Goal: Task Accomplishment & Management: Complete application form

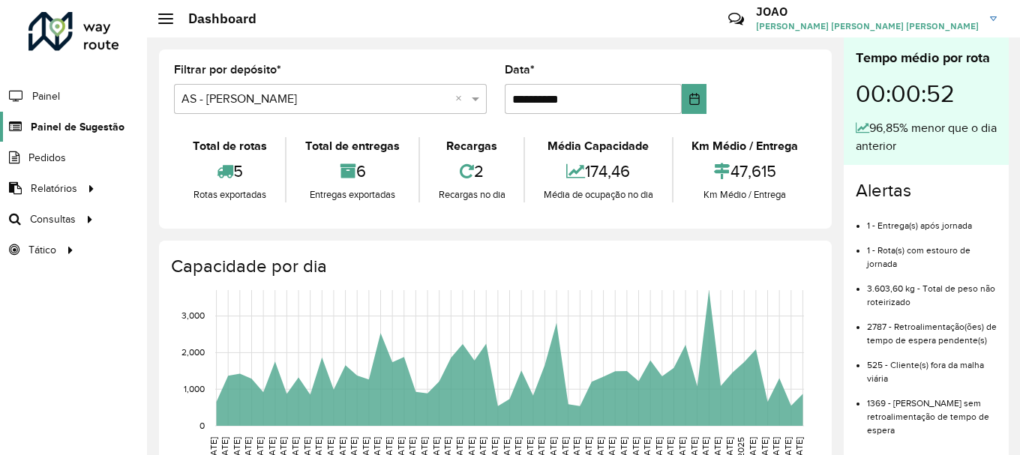
click at [82, 120] on span "Painel de Sugestão" at bounding box center [78, 127] width 94 height 16
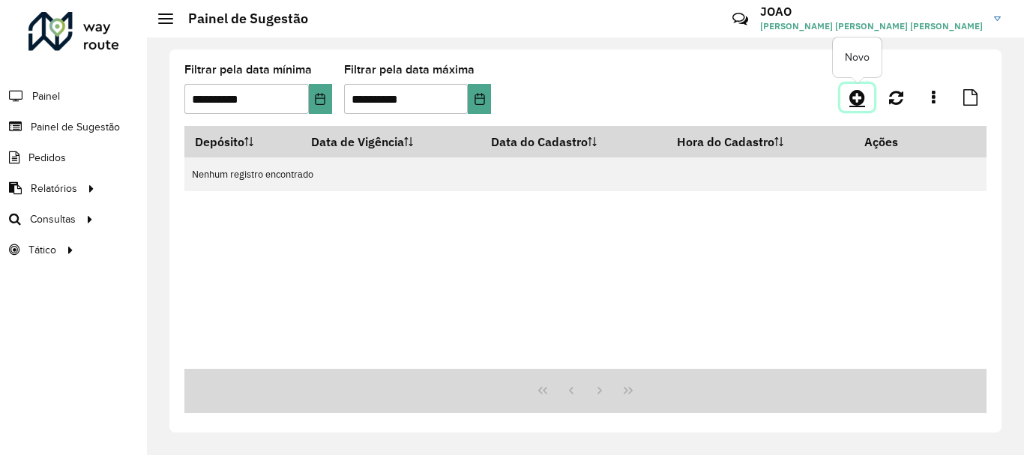
click at [865, 105] on icon at bounding box center [858, 97] width 16 height 18
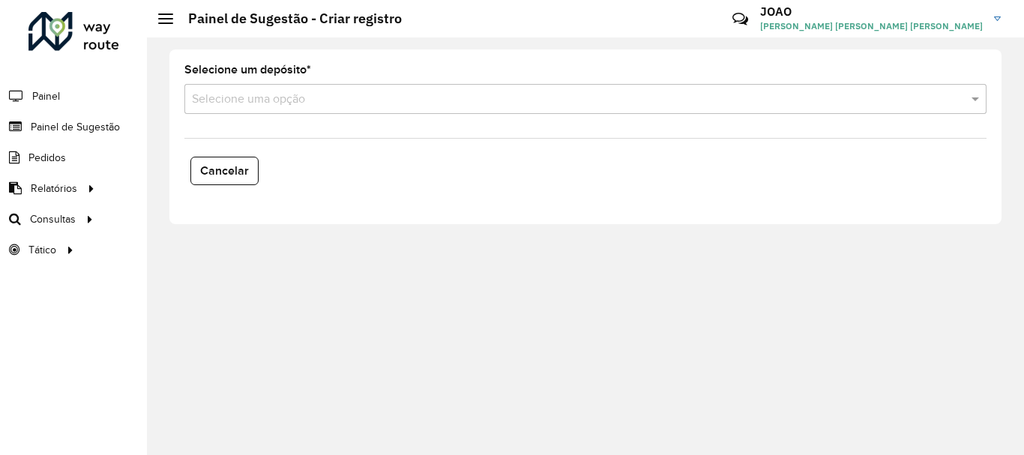
click at [271, 83] on div "Selecione um depósito * Selecione uma opção" at bounding box center [585, 88] width 802 height 49
click at [262, 97] on input "text" at bounding box center [570, 100] width 757 height 18
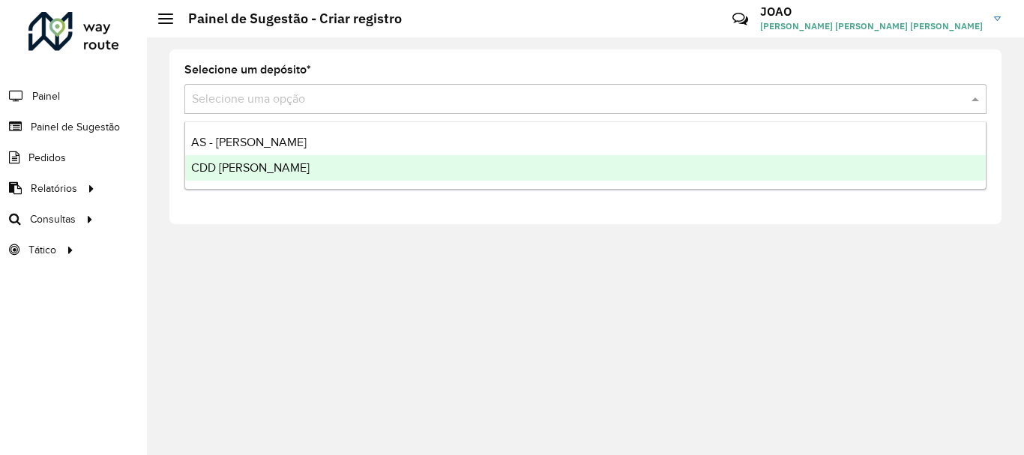
click at [240, 161] on span "CDD [PERSON_NAME]" at bounding box center [250, 167] width 118 height 13
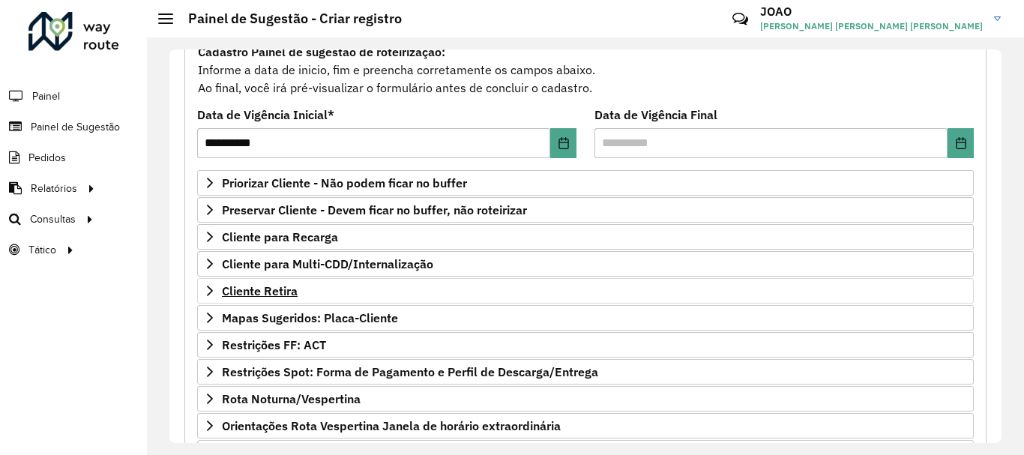
scroll to position [225, 0]
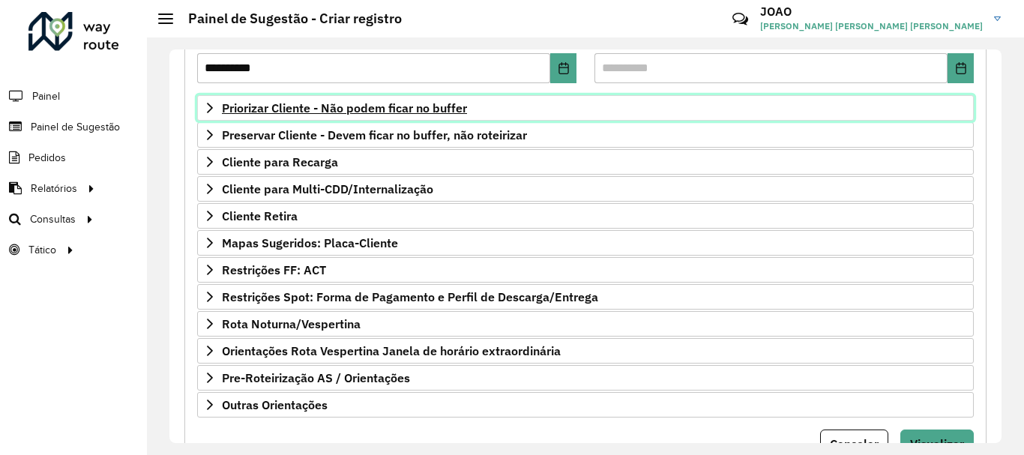
click at [391, 107] on span "Priorizar Cliente - Não podem ficar no buffer" at bounding box center [344, 108] width 245 height 12
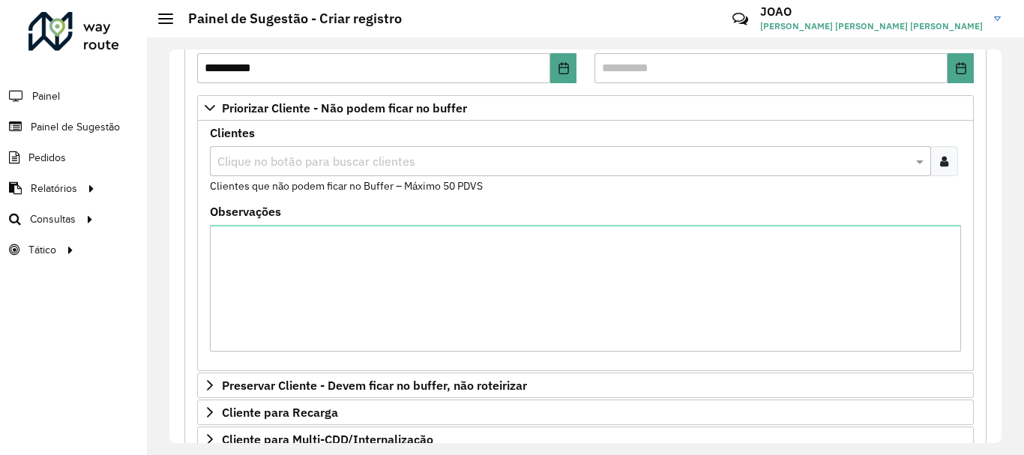
click at [286, 166] on input "text" at bounding box center [563, 162] width 699 height 18
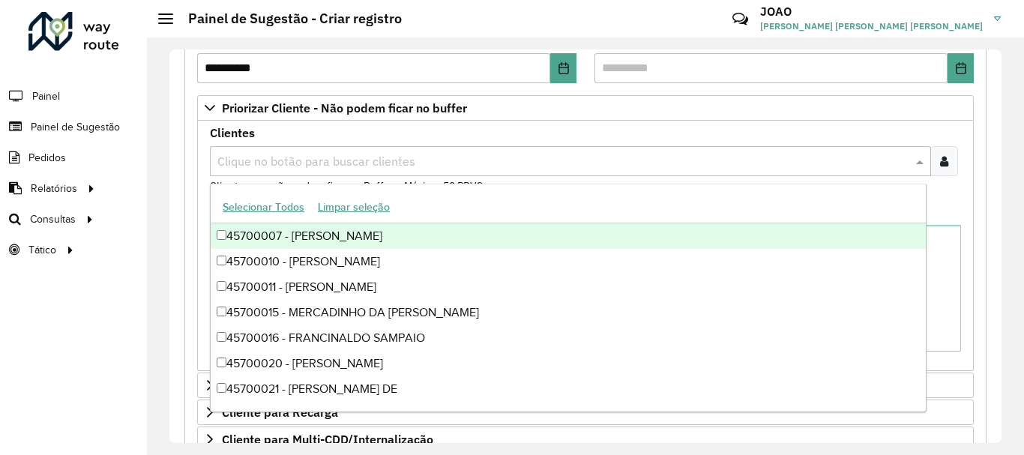
paste input "*****"
type input "*****"
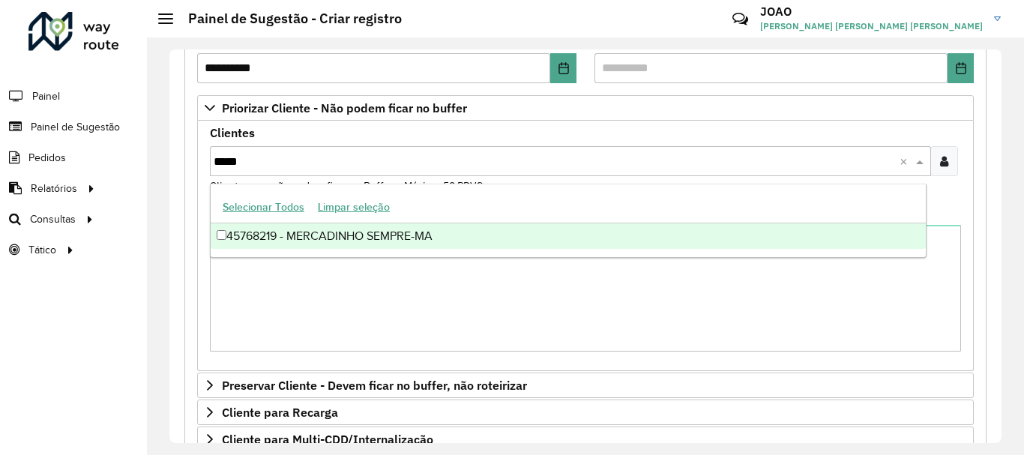
click at [325, 227] on div "45768219 - MERCADINHO SEMPRE-MA" at bounding box center [568, 235] width 715 height 25
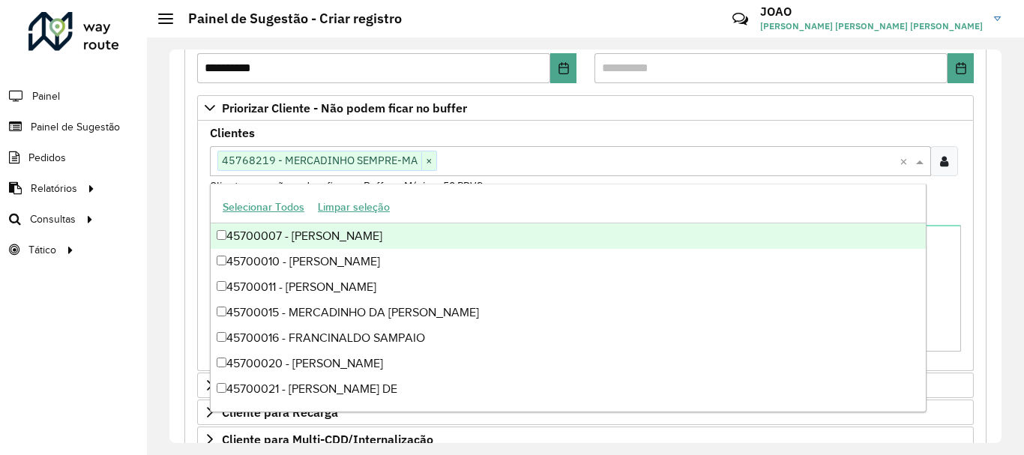
paste input "*****"
type input "*****"
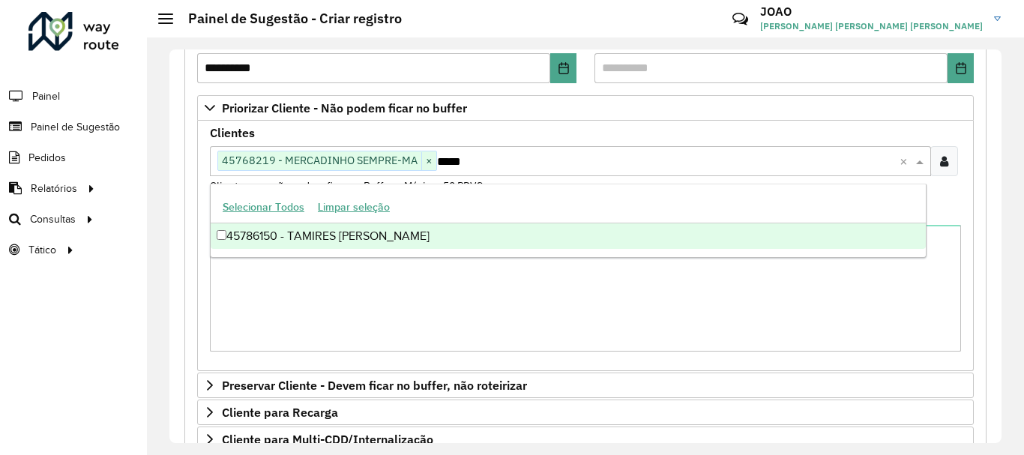
click at [378, 229] on div "45786150 - TAMIRES [PERSON_NAME]" at bounding box center [568, 235] width 715 height 25
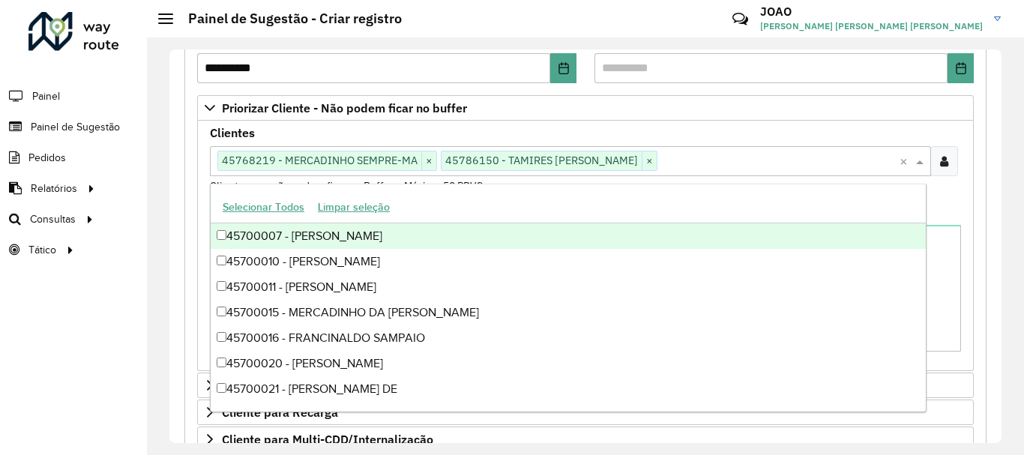
click at [697, 135] on div "Clientes Clique no botão para buscar clientes 45768219 - MERCADINHO SEMPRE-MA ×…" at bounding box center [585, 160] width 751 height 67
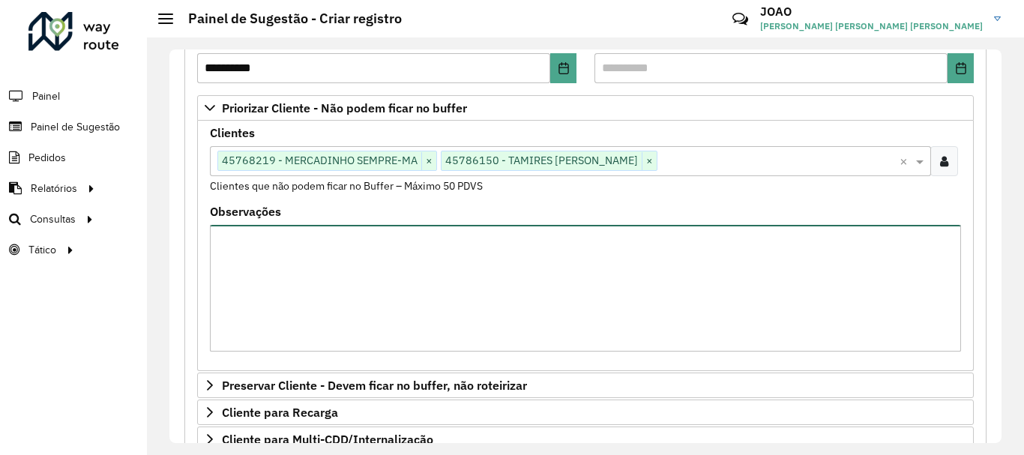
click at [372, 257] on textarea "Observações" at bounding box center [585, 288] width 751 height 127
type textarea "**********"
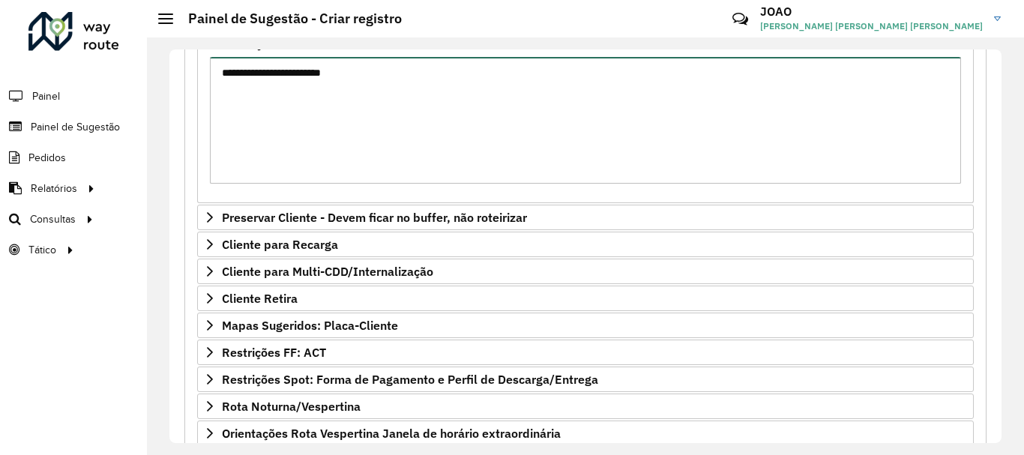
scroll to position [543, 0]
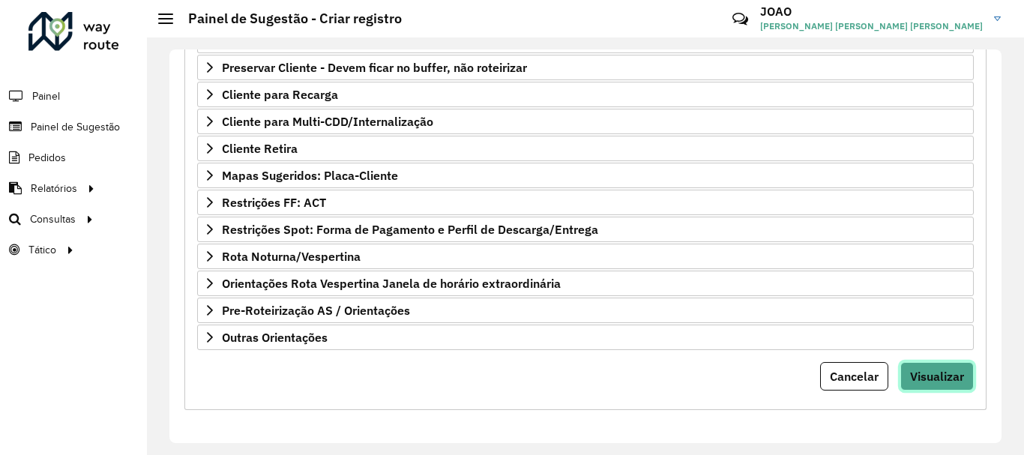
click at [932, 377] on span "Visualizar" at bounding box center [937, 376] width 54 height 15
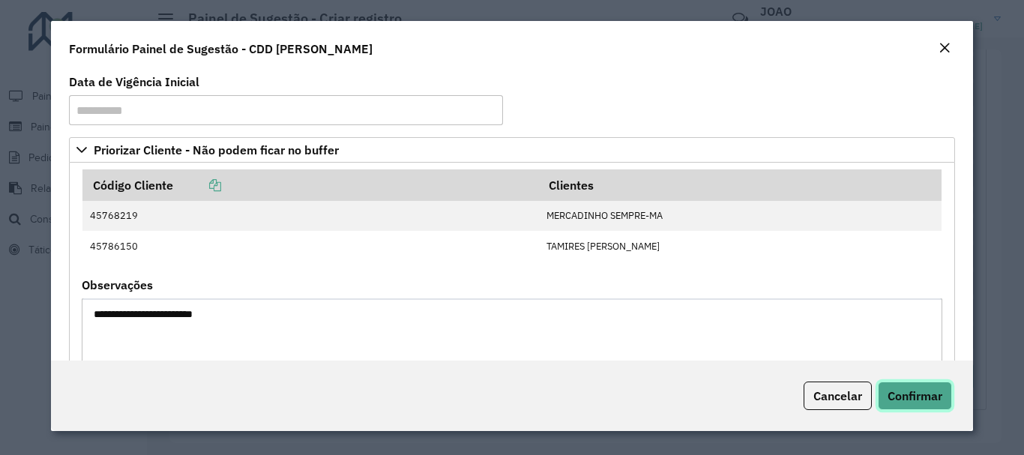
click at [920, 401] on span "Confirmar" at bounding box center [915, 395] width 55 height 15
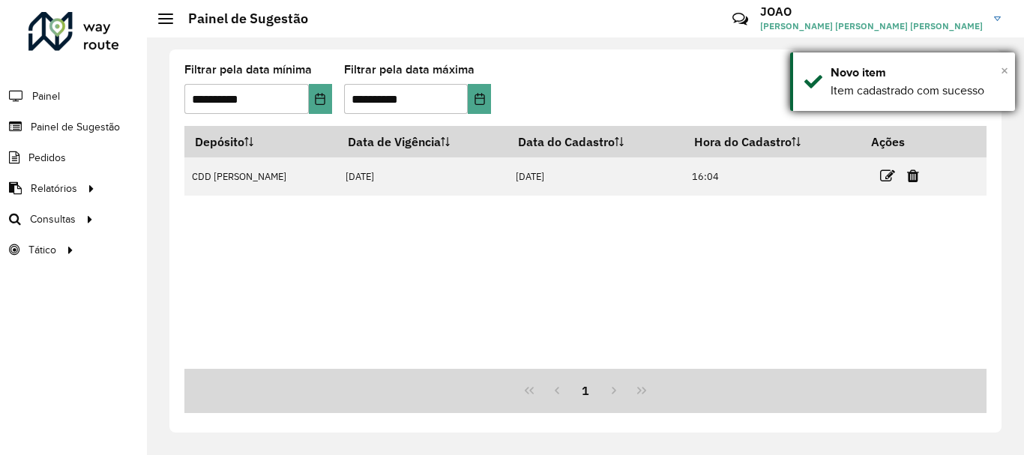
click at [1006, 70] on span "×" at bounding box center [1004, 70] width 7 height 16
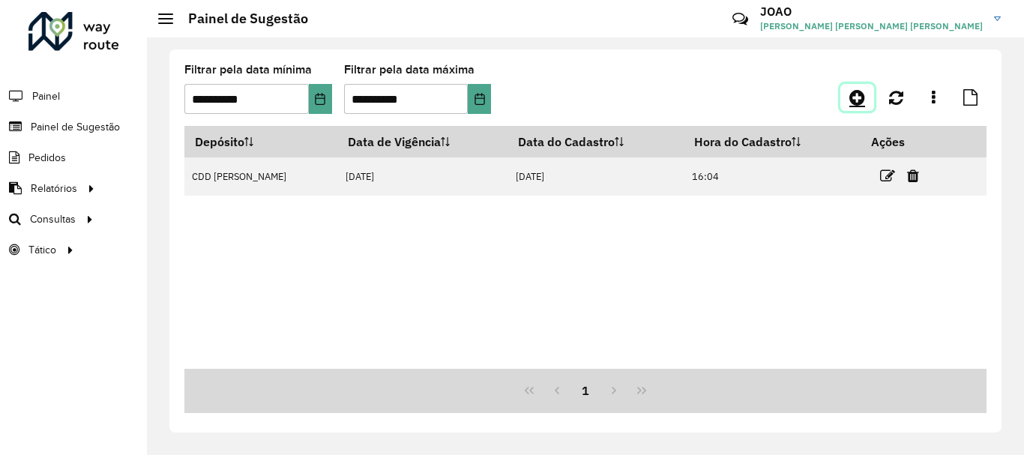
click at [859, 101] on icon at bounding box center [858, 97] width 16 height 18
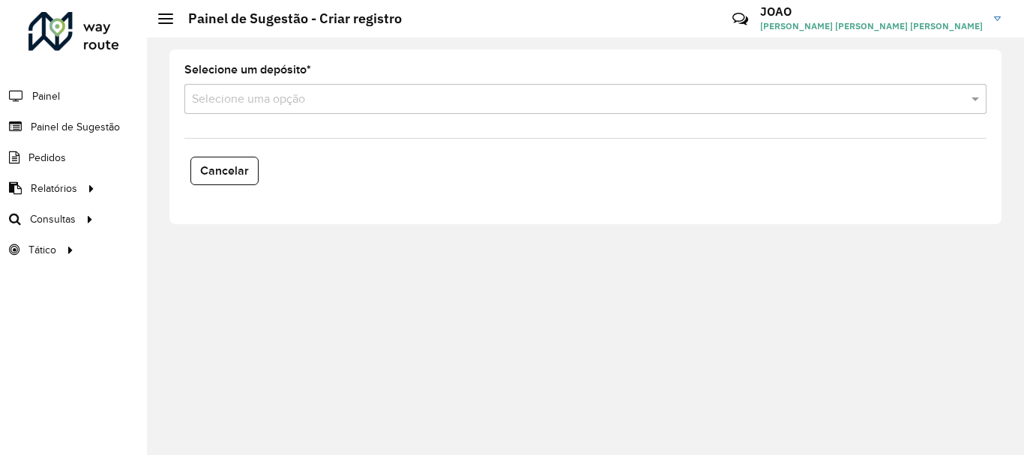
click at [376, 102] on input "text" at bounding box center [570, 100] width 757 height 18
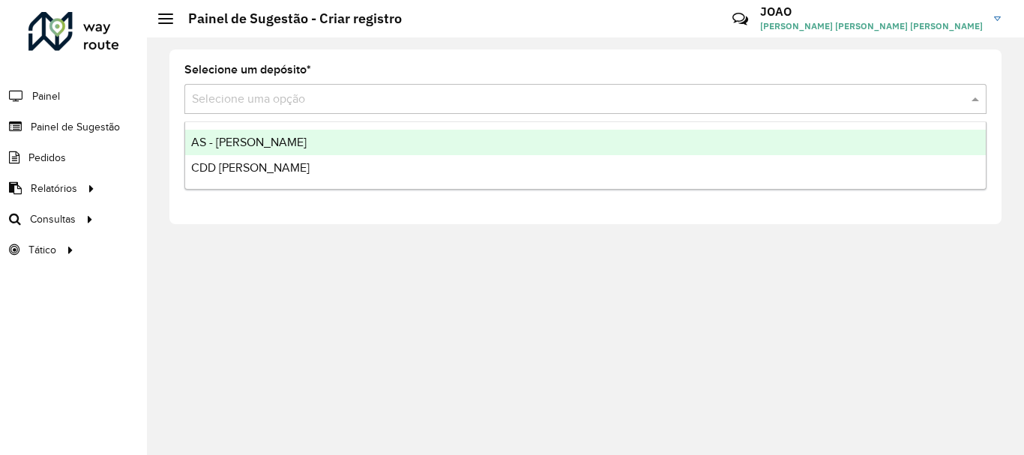
click at [256, 143] on span "AS - [PERSON_NAME]" at bounding box center [248, 142] width 115 height 13
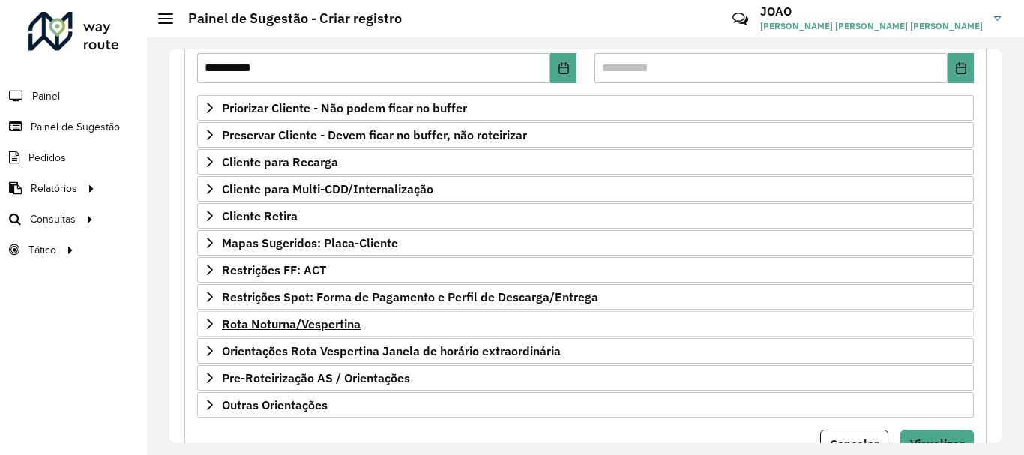
scroll to position [292, 0]
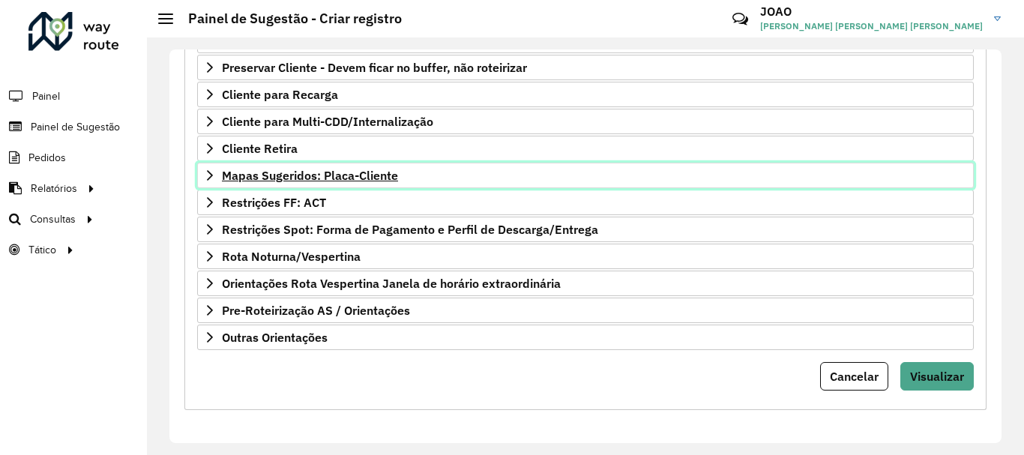
click at [355, 174] on span "Mapas Sugeridos: Placa-Cliente" at bounding box center [310, 175] width 176 height 12
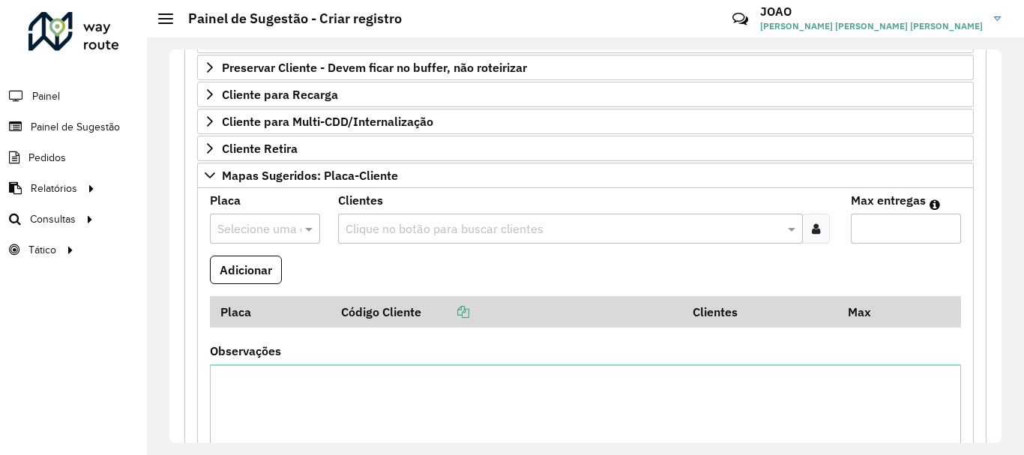
click at [403, 232] on input "text" at bounding box center [563, 229] width 442 height 18
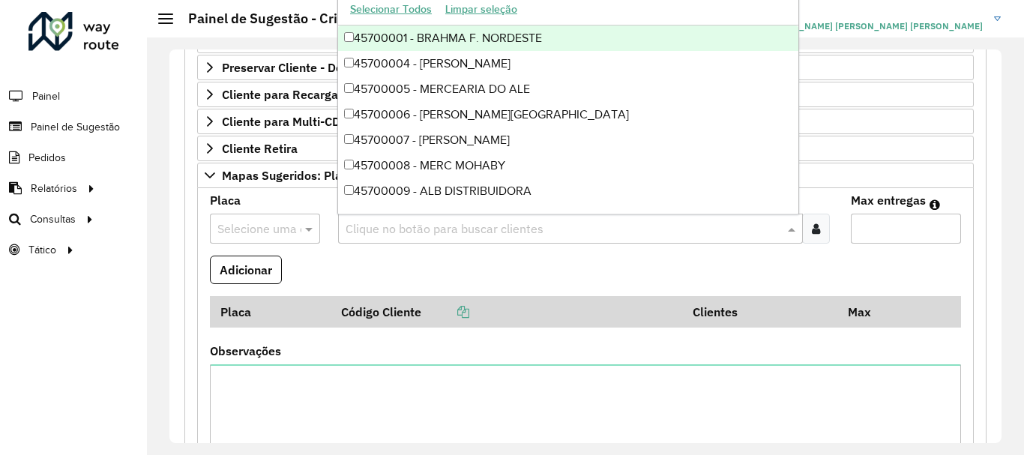
paste input "****"
type input "****"
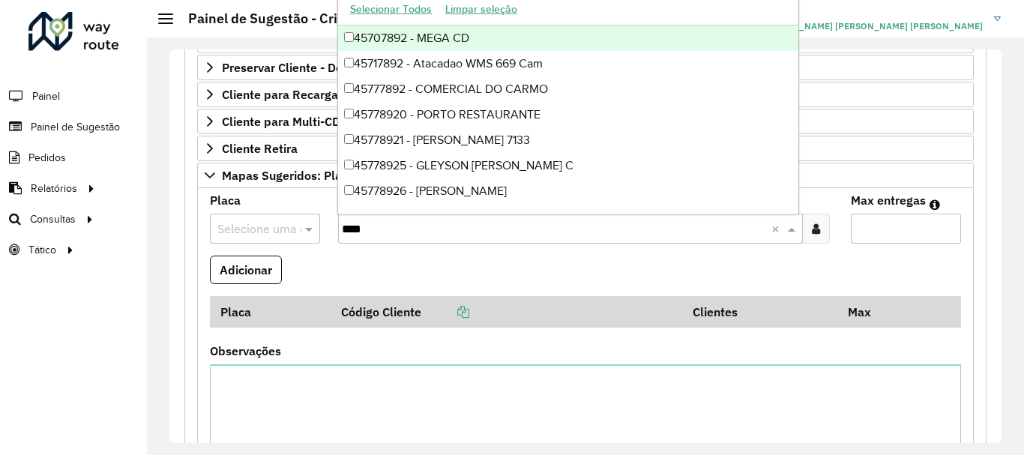
click at [412, 39] on div "45707892 - MEGA CD" at bounding box center [568, 37] width 460 height 25
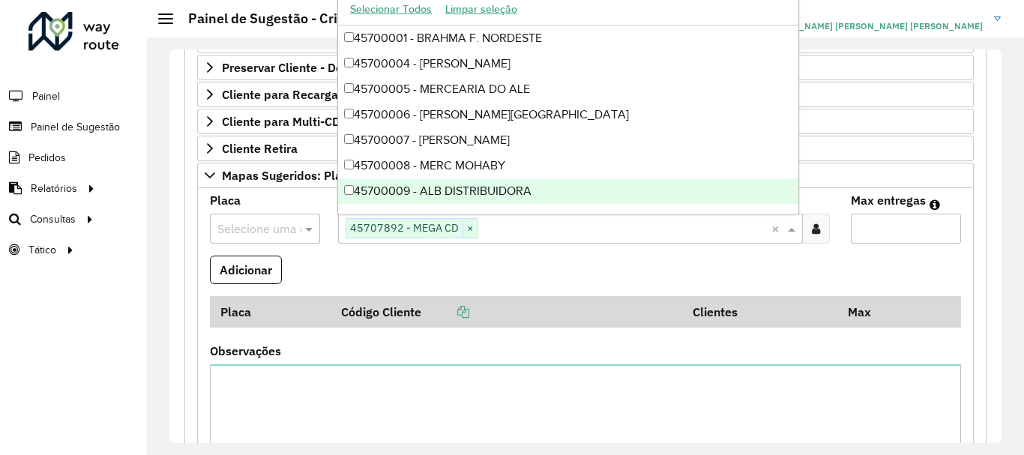
click at [264, 226] on input "text" at bounding box center [249, 229] width 65 height 18
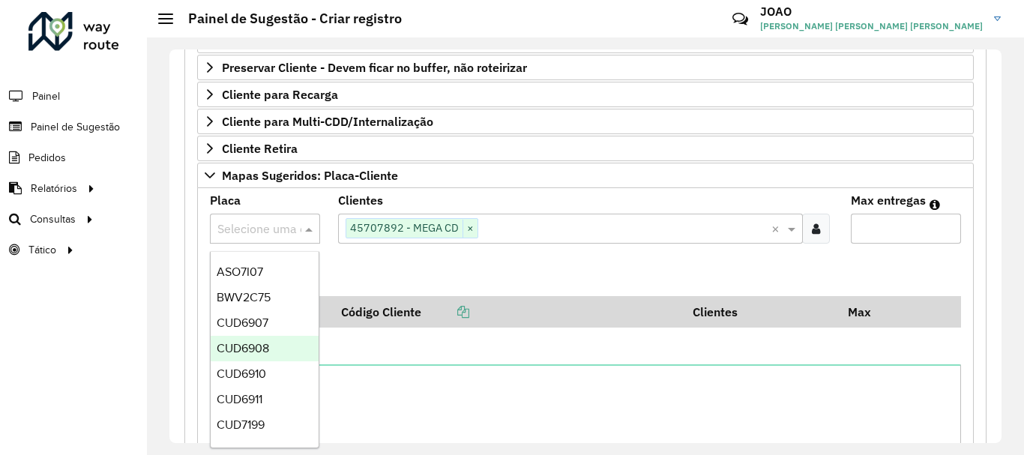
click at [382, 268] on formly-field "Adicionar" at bounding box center [585, 276] width 769 height 40
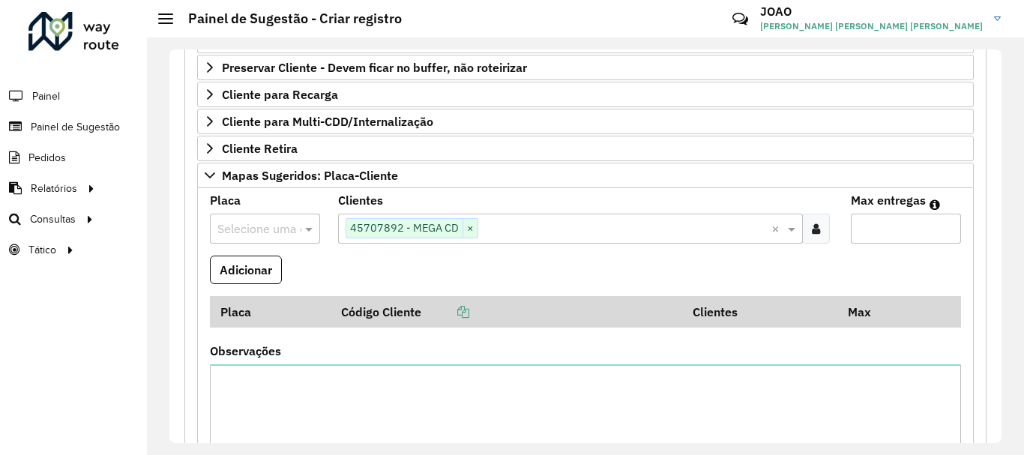
click at [864, 226] on input "Max entregas" at bounding box center [906, 229] width 110 height 30
type input "*"
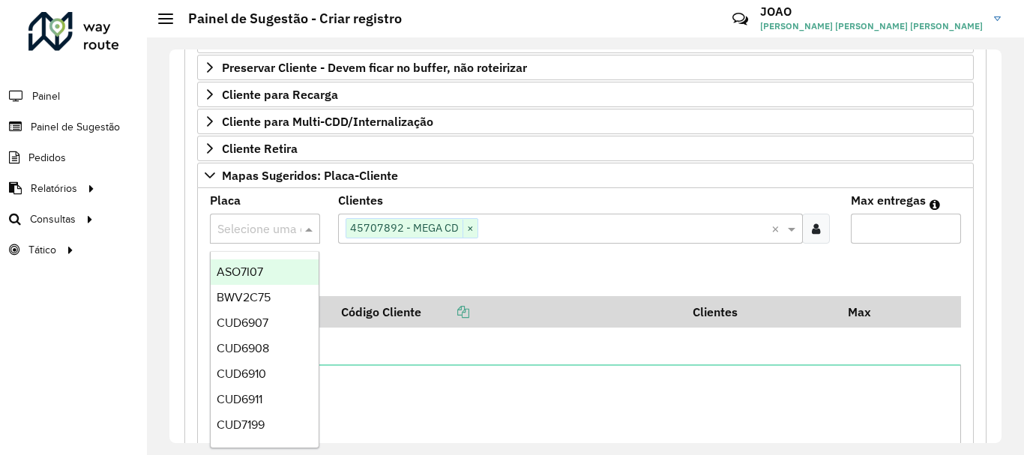
click at [246, 229] on input "text" at bounding box center [249, 229] width 65 height 18
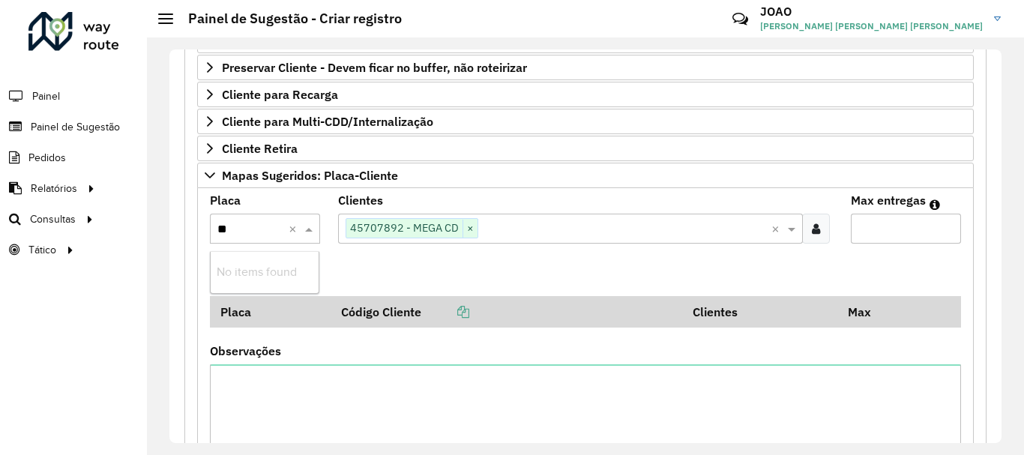
type input "*"
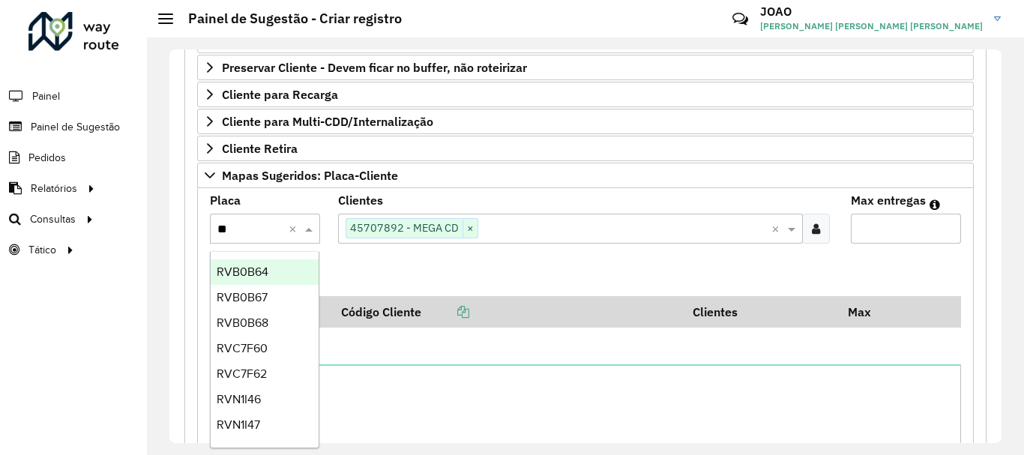
type input "***"
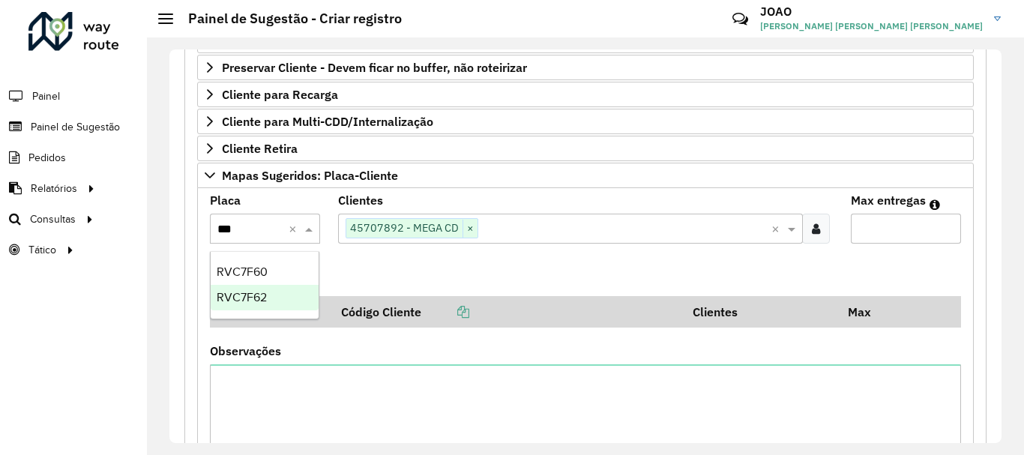
click at [266, 306] on div "RVC7F62" at bounding box center [265, 297] width 108 height 25
click at [250, 266] on button "Adicionar" at bounding box center [246, 270] width 72 height 28
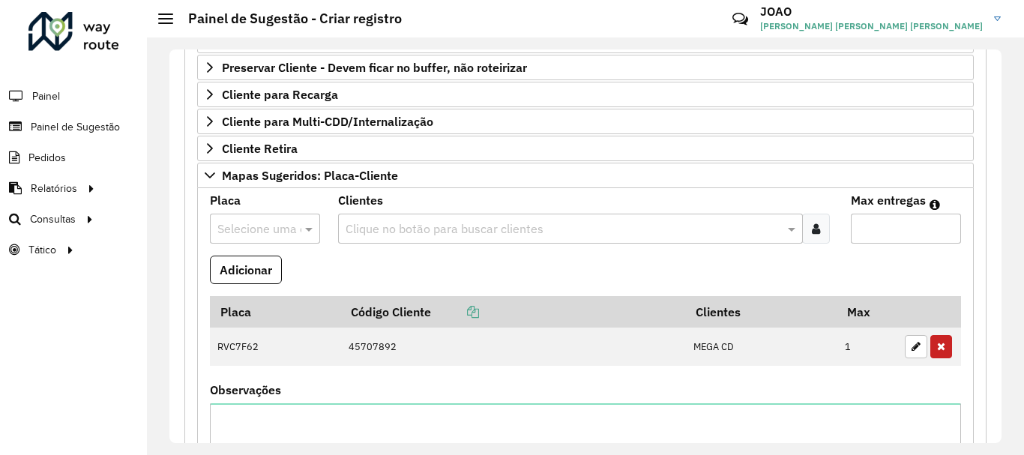
click at [296, 229] on div at bounding box center [265, 228] width 110 height 19
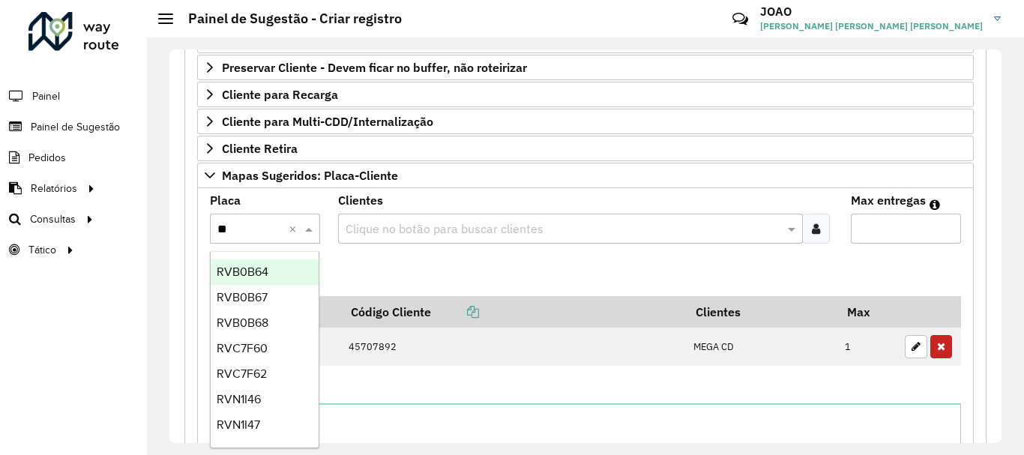
type input "***"
click at [246, 275] on span "RVB0B64" at bounding box center [243, 271] width 52 height 13
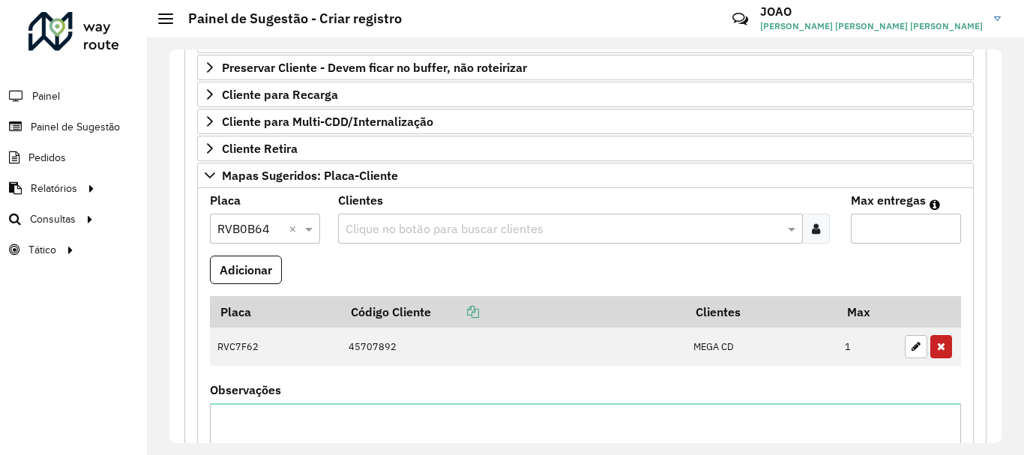
click at [394, 220] on input "text" at bounding box center [563, 229] width 442 height 18
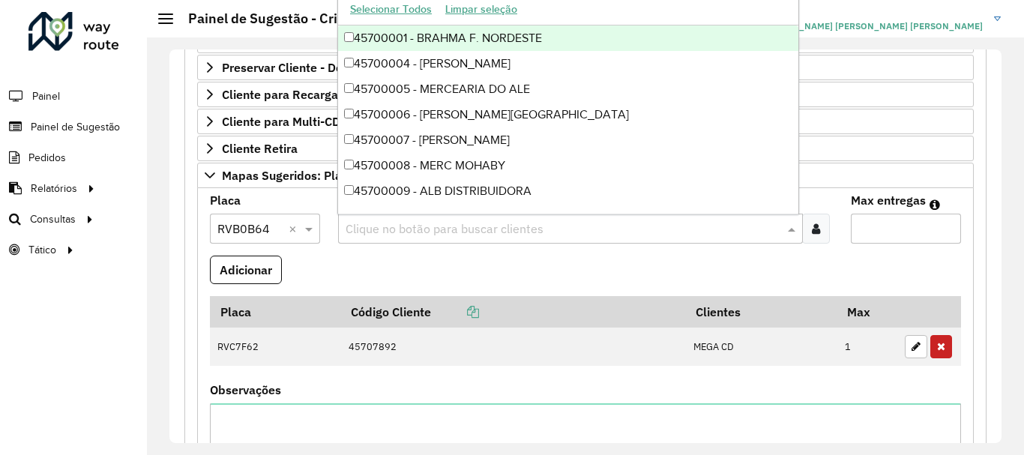
paste input "*****"
type input "*****"
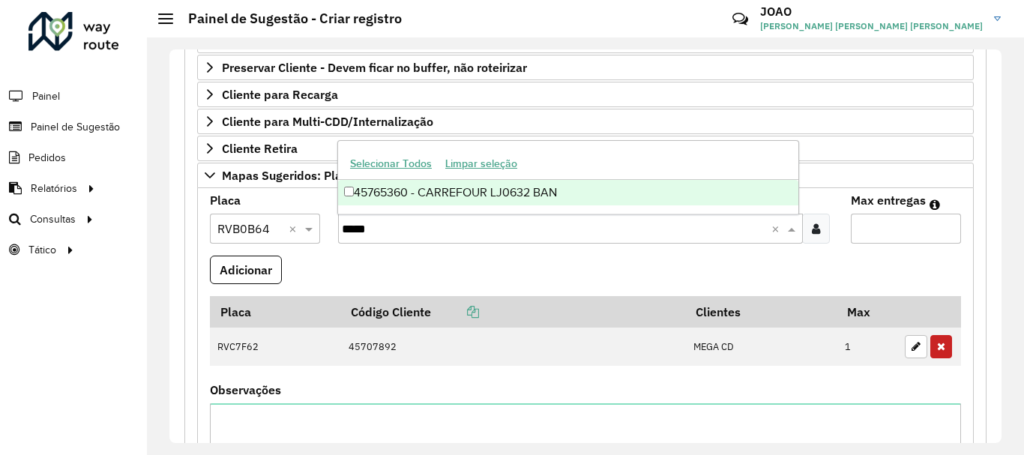
click at [412, 197] on div "45765360 - CARREFOUR LJ0632 BAN" at bounding box center [568, 192] width 460 height 25
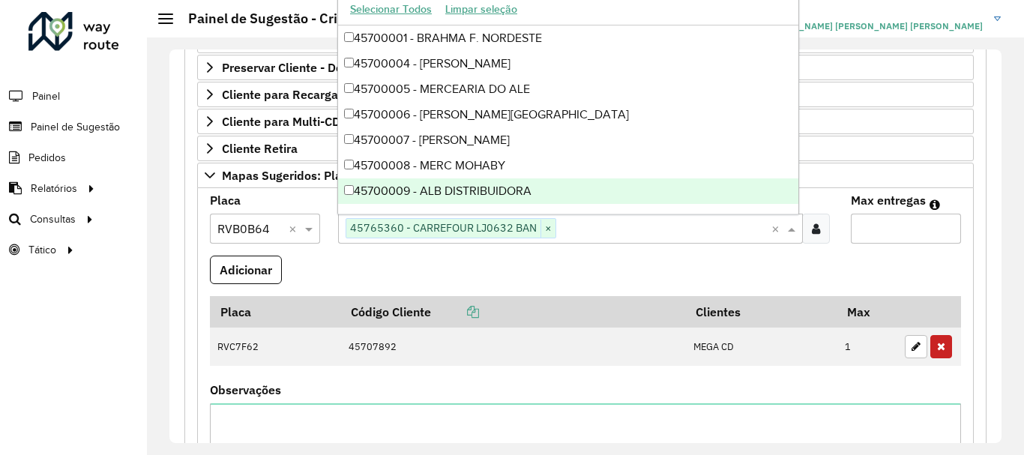
click at [894, 237] on input "Max entregas" at bounding box center [906, 229] width 110 height 30
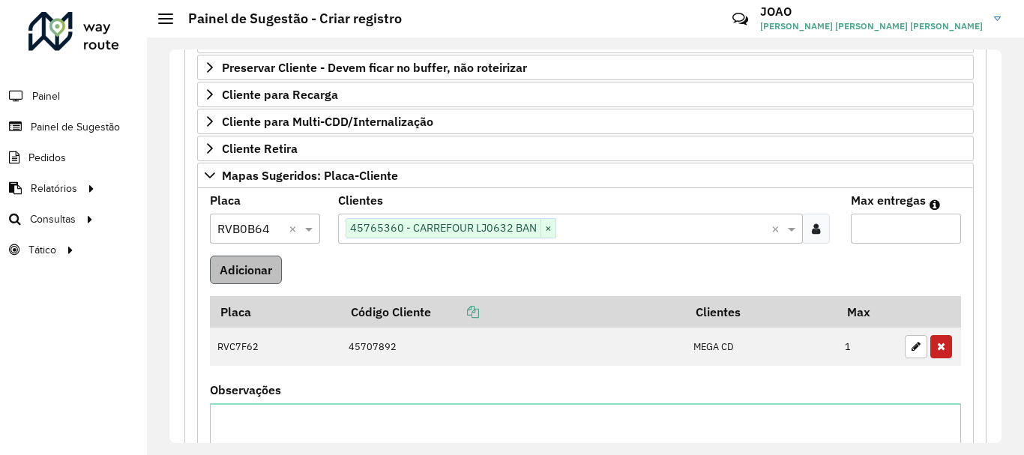
type input "*"
click at [232, 270] on button "Adicionar" at bounding box center [246, 270] width 72 height 28
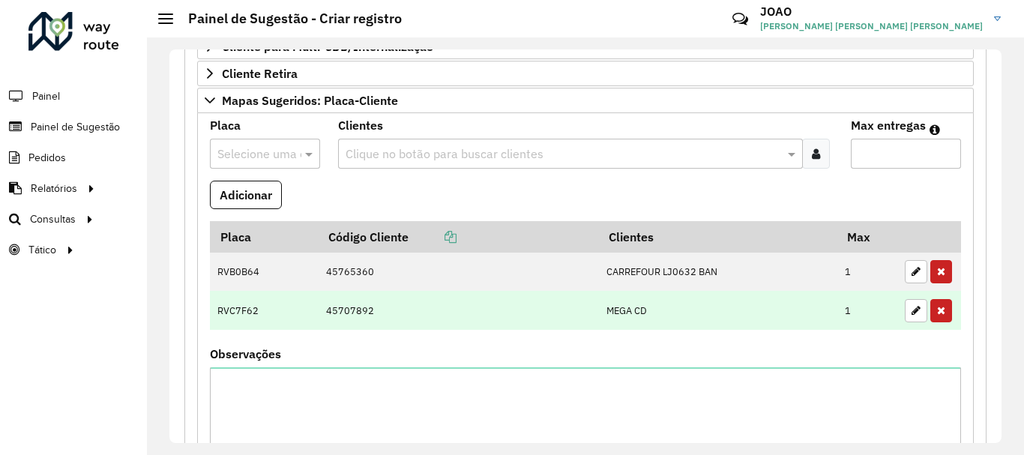
scroll to position [442, 0]
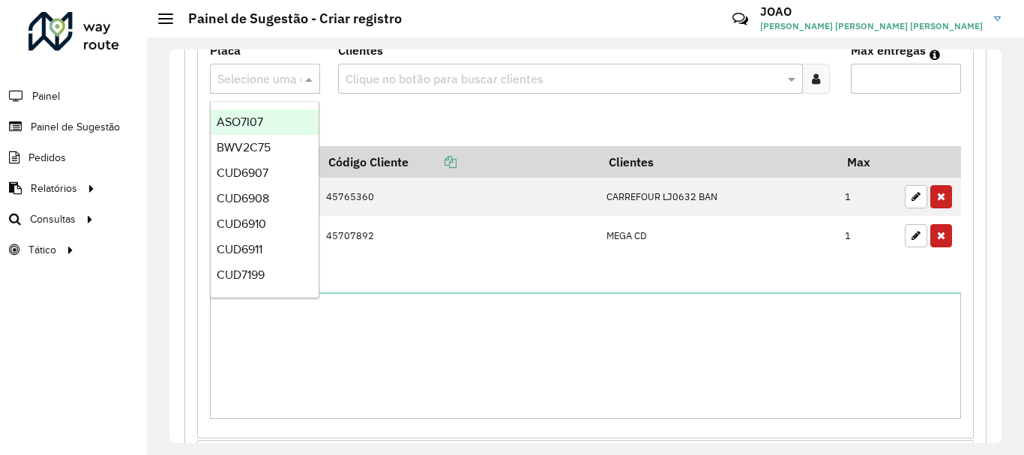
click at [262, 82] on input "text" at bounding box center [249, 79] width 65 height 18
click at [264, 82] on input "text" at bounding box center [249, 79] width 65 height 18
paste input "****"
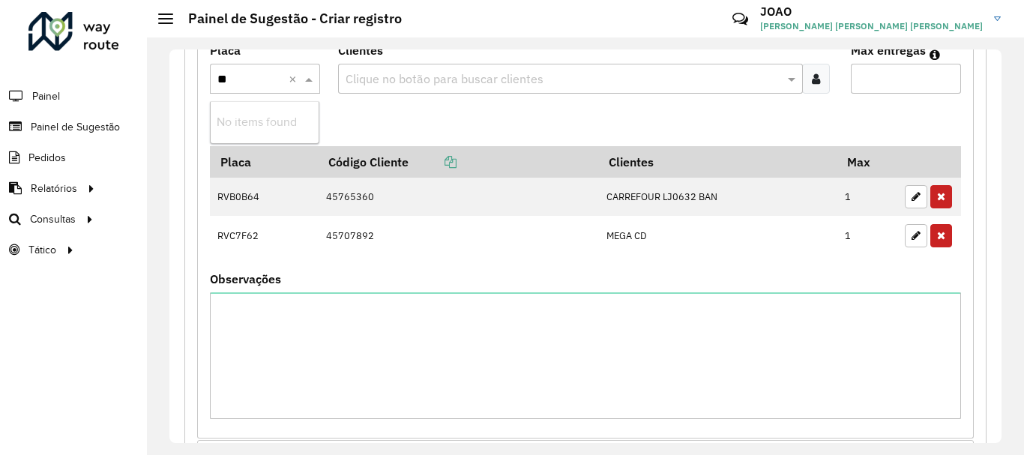
type input "*"
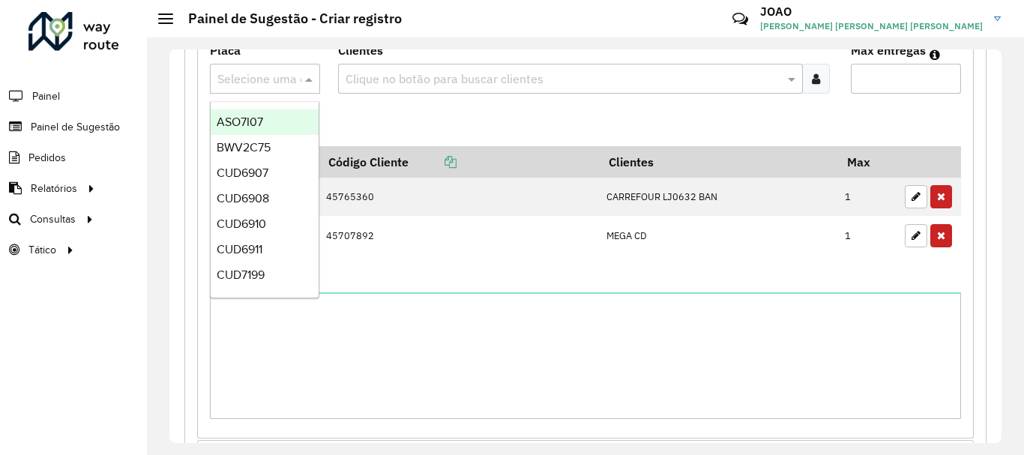
click at [393, 81] on input "text" at bounding box center [563, 79] width 442 height 18
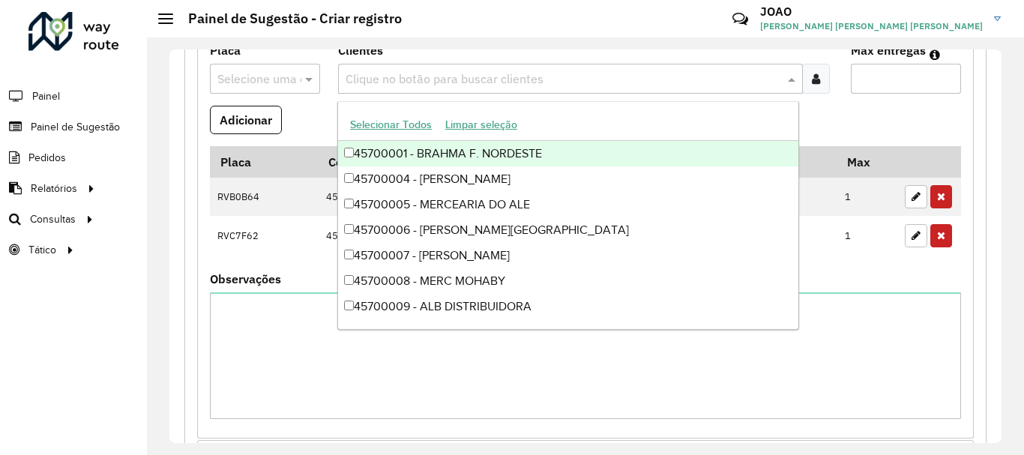
paste input "****"
type input "****"
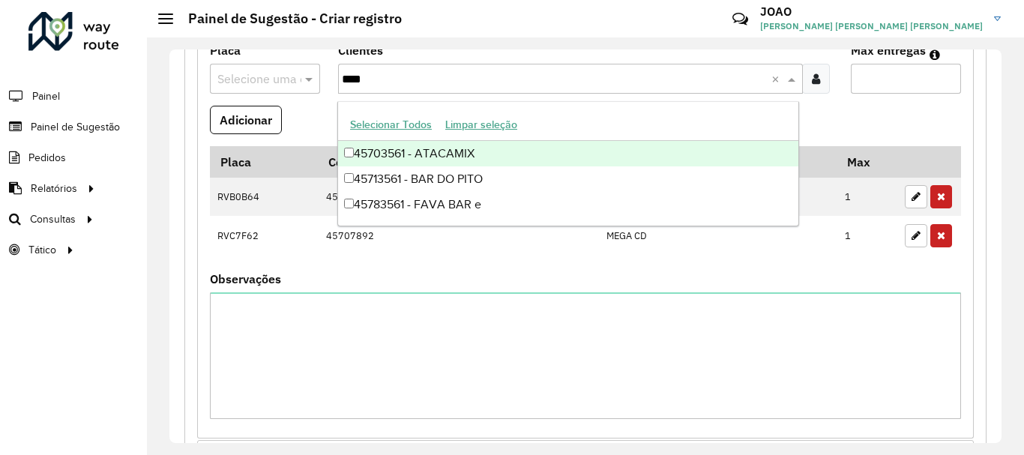
click at [390, 151] on div "45703561 - ATACAMIX" at bounding box center [568, 153] width 460 height 25
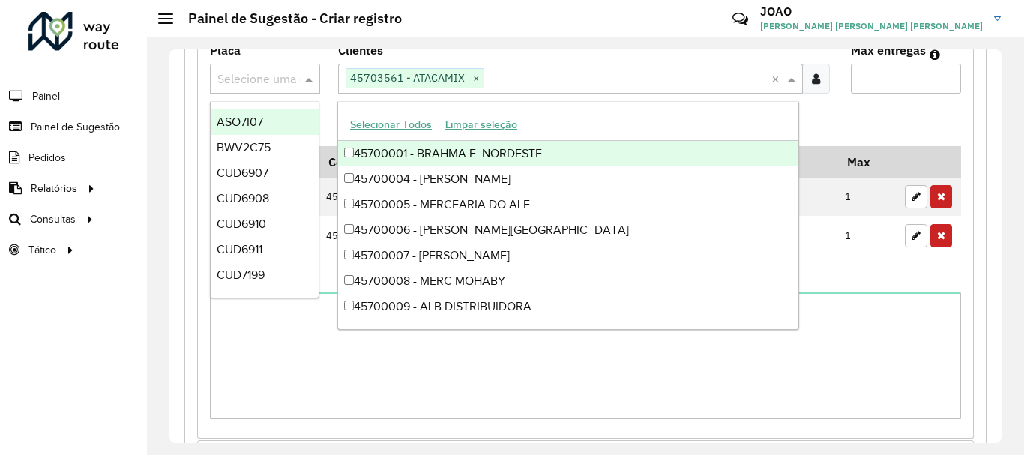
click at [255, 70] on input "text" at bounding box center [249, 79] width 65 height 18
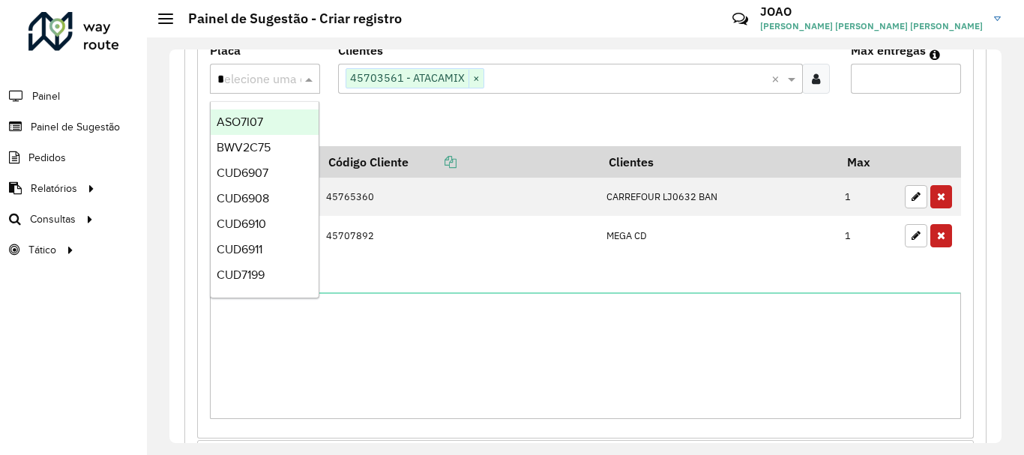
type input "**"
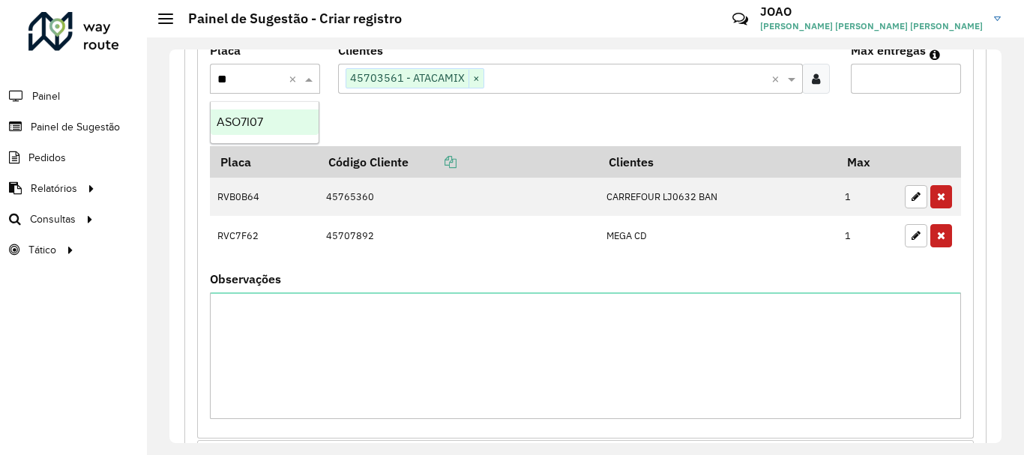
drag, startPoint x: 263, startPoint y: 121, endPoint x: 415, endPoint y: 114, distance: 151.6
click at [264, 121] on div "ASO7I07" at bounding box center [265, 121] width 108 height 25
click at [895, 80] on input "Max entregas" at bounding box center [906, 79] width 110 height 30
type input "*"
click at [274, 127] on button "Adicionar" at bounding box center [246, 120] width 72 height 28
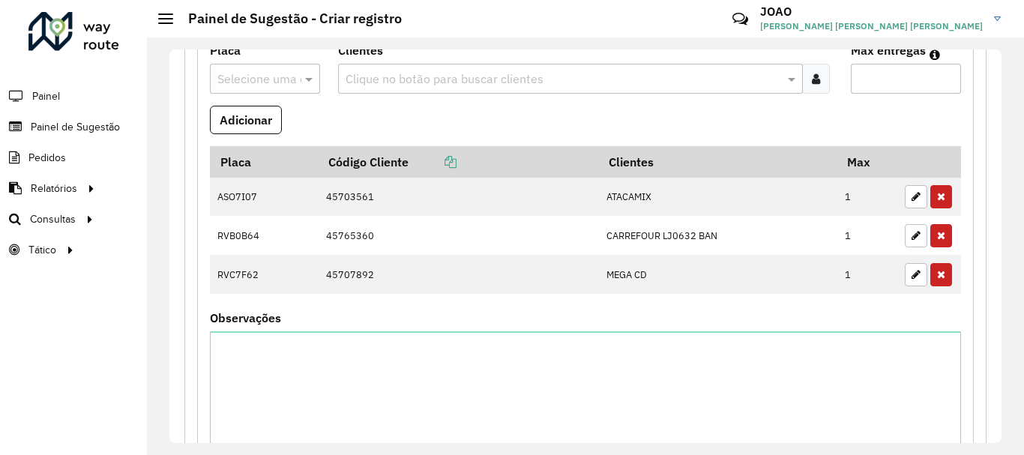
click at [273, 79] on input "text" at bounding box center [249, 79] width 65 height 18
click at [304, 81] on span at bounding box center [310, 79] width 19 height 18
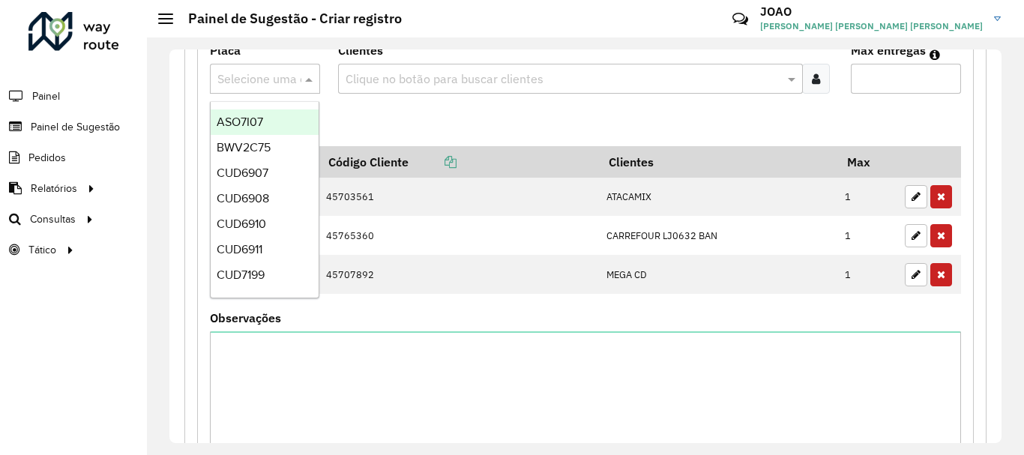
click at [309, 79] on span at bounding box center [310, 79] width 19 height 18
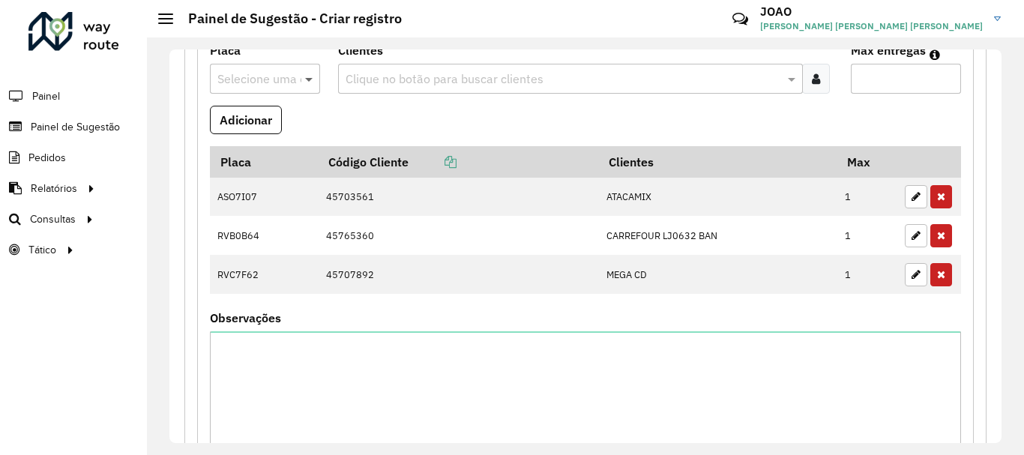
click at [309, 79] on span at bounding box center [310, 79] width 19 height 18
click at [310, 79] on span at bounding box center [310, 79] width 19 height 18
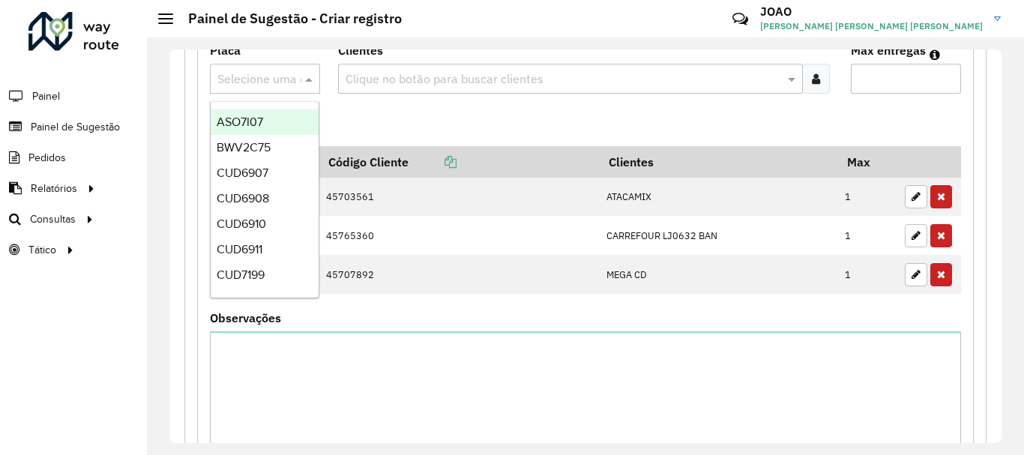
click at [310, 79] on span at bounding box center [310, 79] width 19 height 18
click at [307, 79] on span at bounding box center [310, 79] width 19 height 18
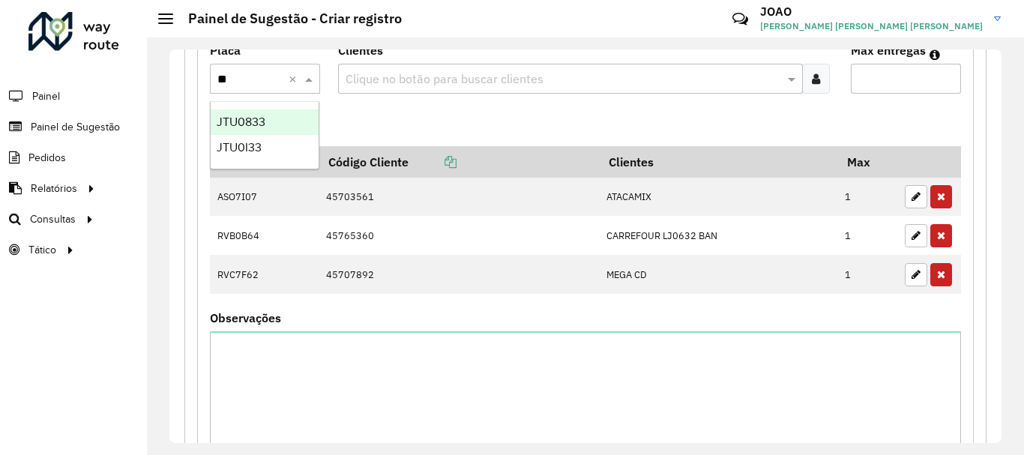
type input "***"
click at [285, 156] on div "JTU0I33" at bounding box center [265, 147] width 108 height 25
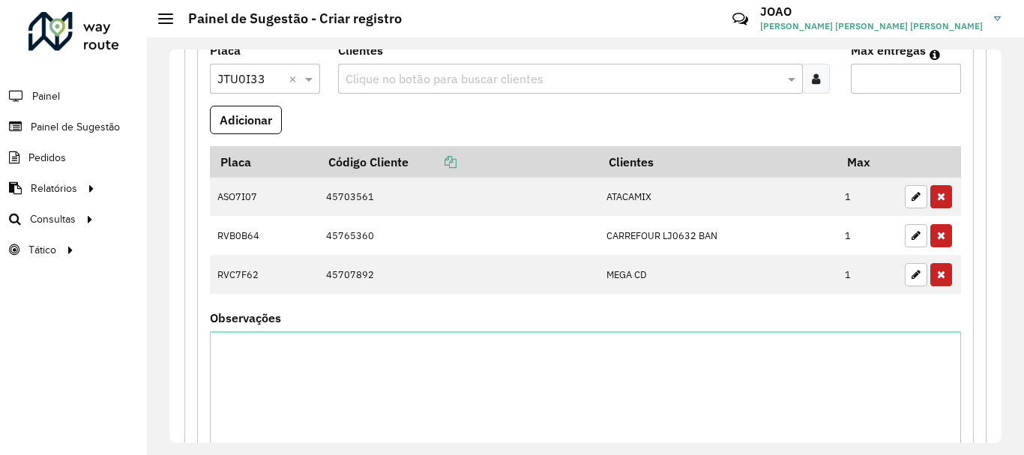
click at [427, 73] on input "text" at bounding box center [563, 79] width 442 height 18
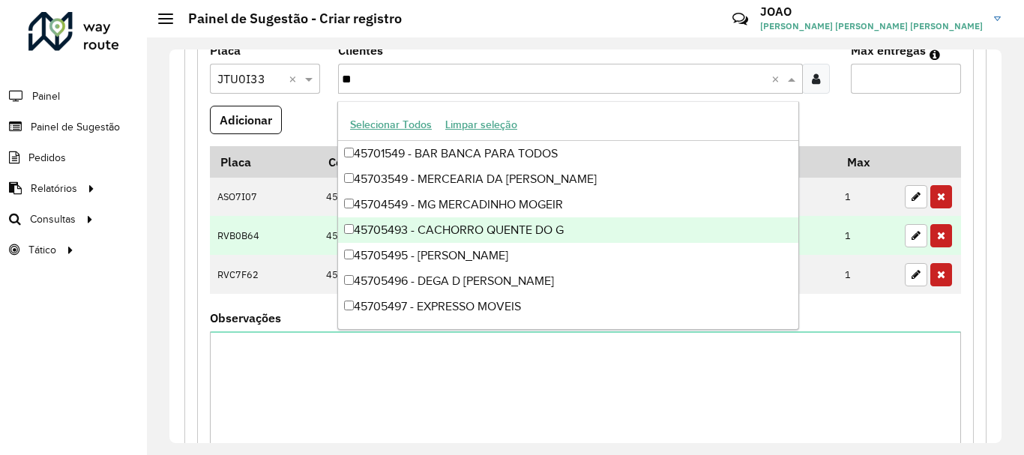
type input "*"
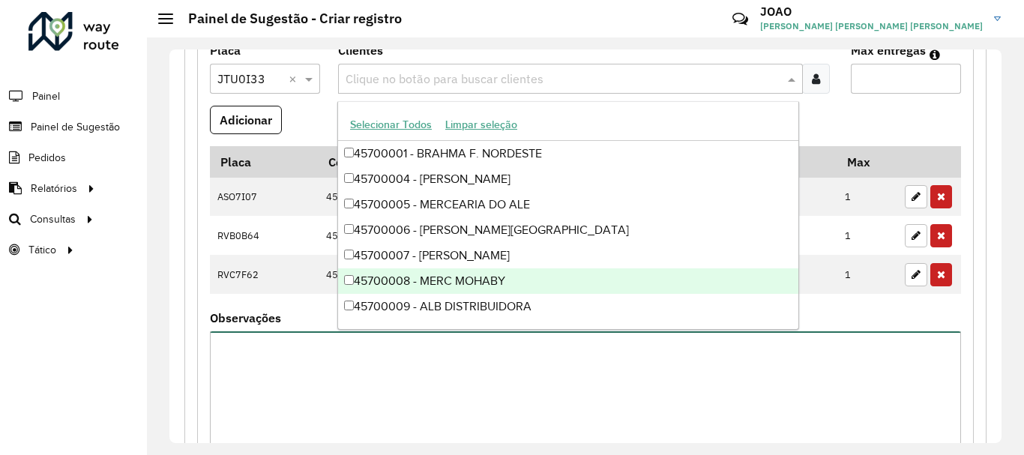
click at [312, 376] on textarea "Observações" at bounding box center [585, 394] width 751 height 127
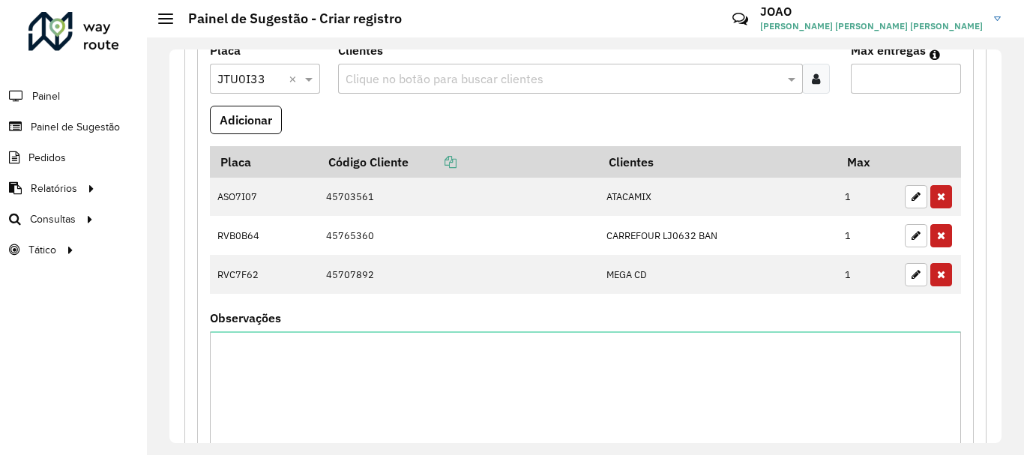
click at [383, 75] on input "text" at bounding box center [563, 79] width 442 height 18
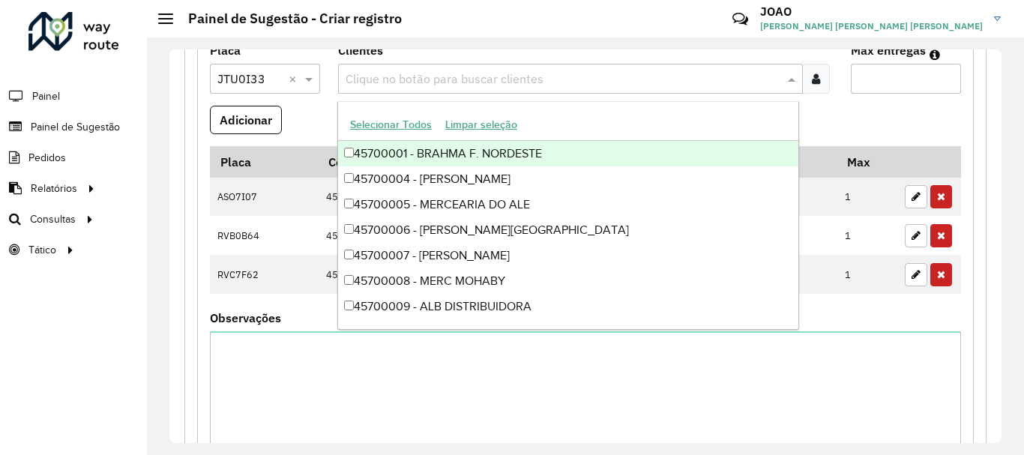
paste input "*****"
type input "*****"
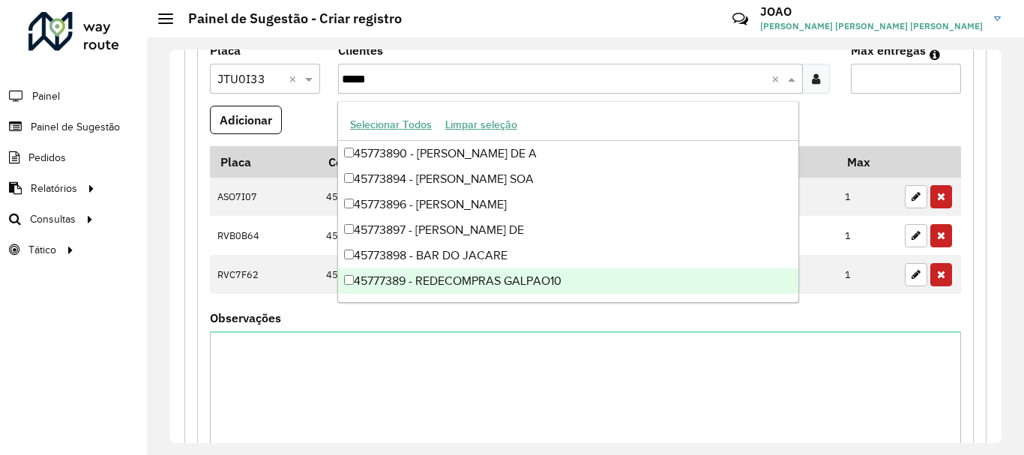
click at [455, 279] on div "45777389 - REDECOMPRAS GALPAO10" at bounding box center [568, 280] width 460 height 25
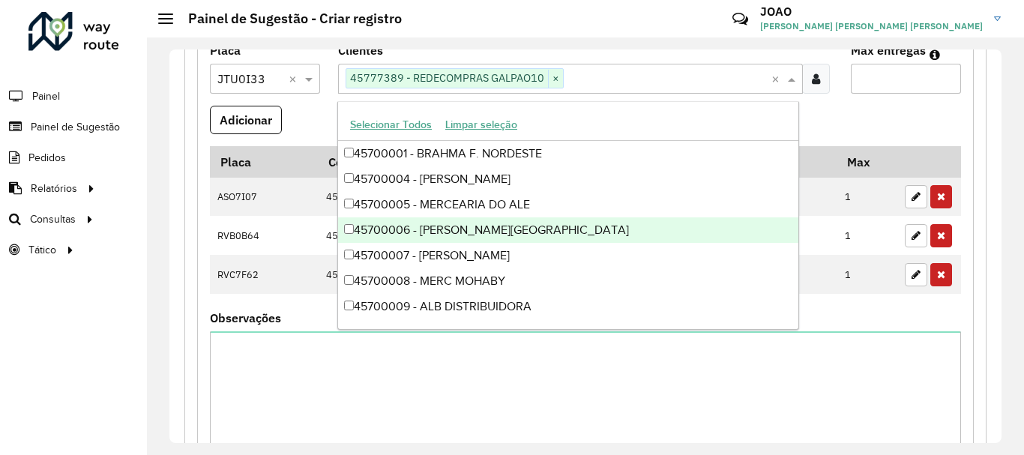
click at [885, 81] on input "Max entregas" at bounding box center [906, 79] width 110 height 30
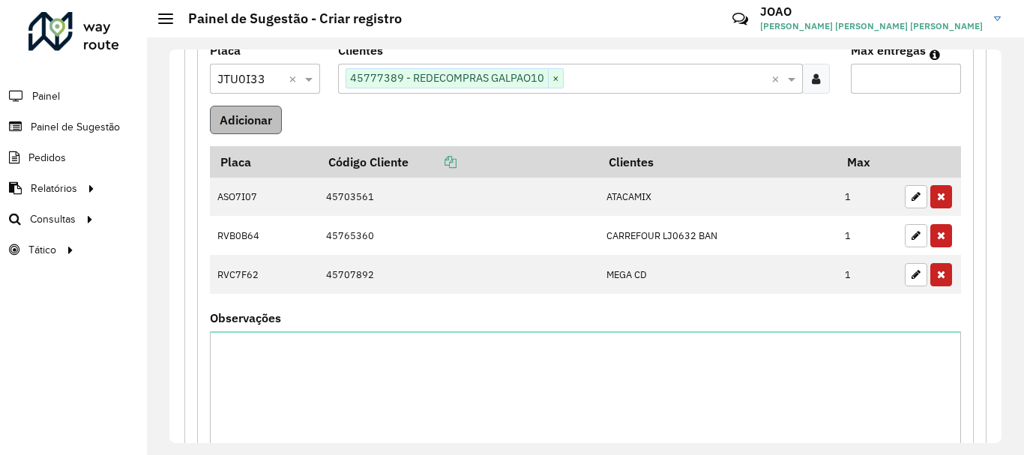
type input "*"
click at [254, 115] on button "Adicionar" at bounding box center [246, 120] width 72 height 28
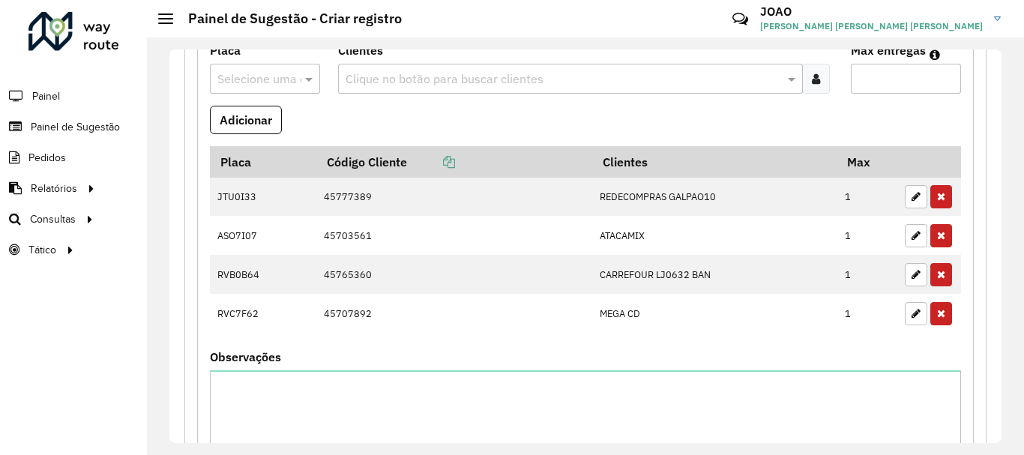
scroll to position [771, 0]
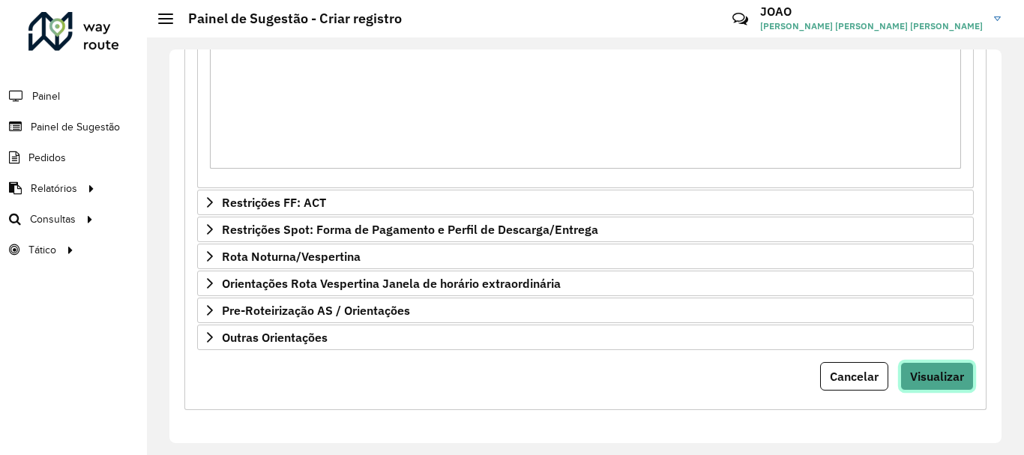
click at [939, 371] on span "Visualizar" at bounding box center [937, 376] width 54 height 15
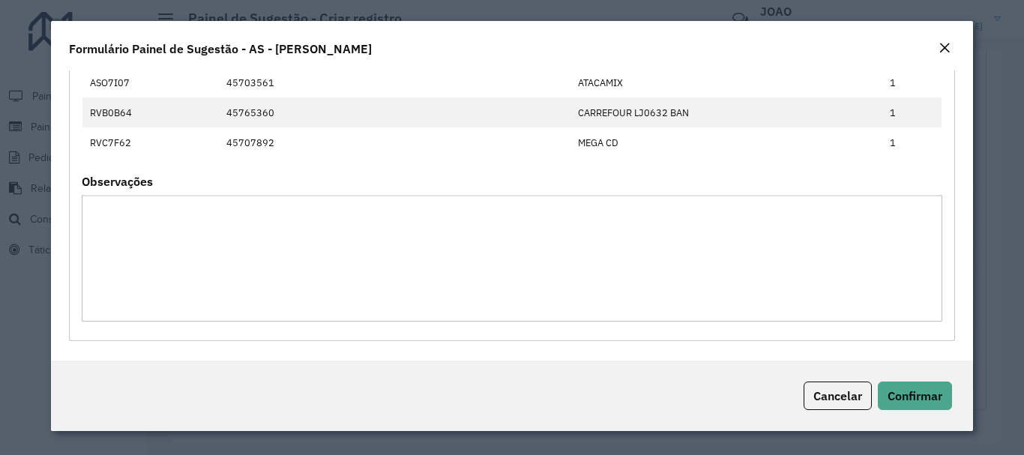
scroll to position [0, 0]
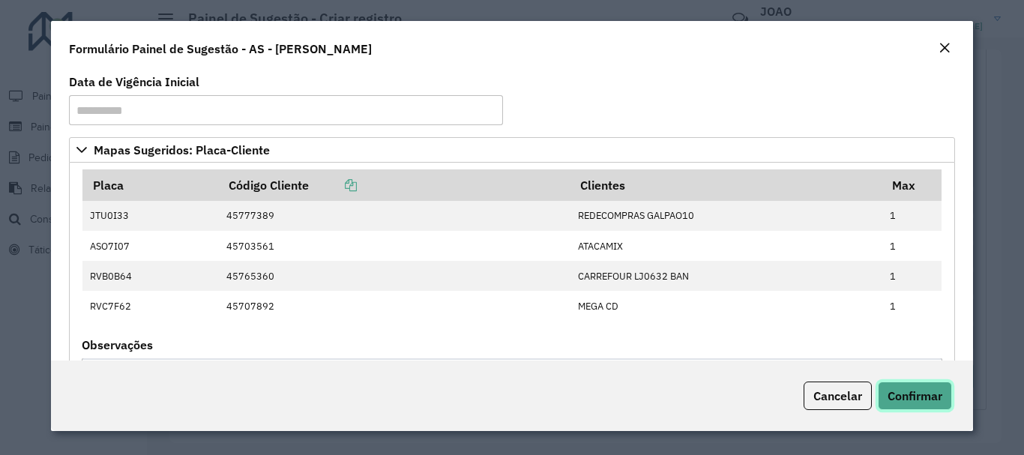
click at [917, 397] on span "Confirmar" at bounding box center [915, 395] width 55 height 15
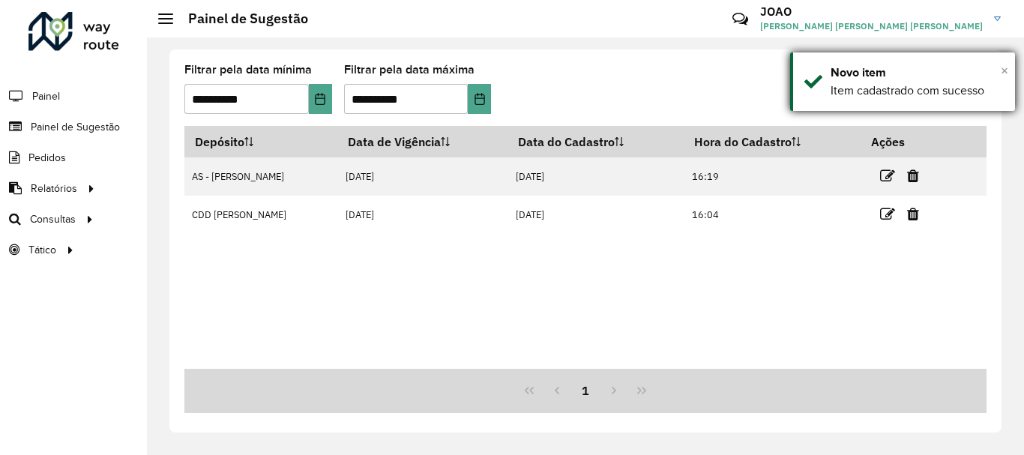
click at [1006, 69] on span "×" at bounding box center [1004, 70] width 7 height 16
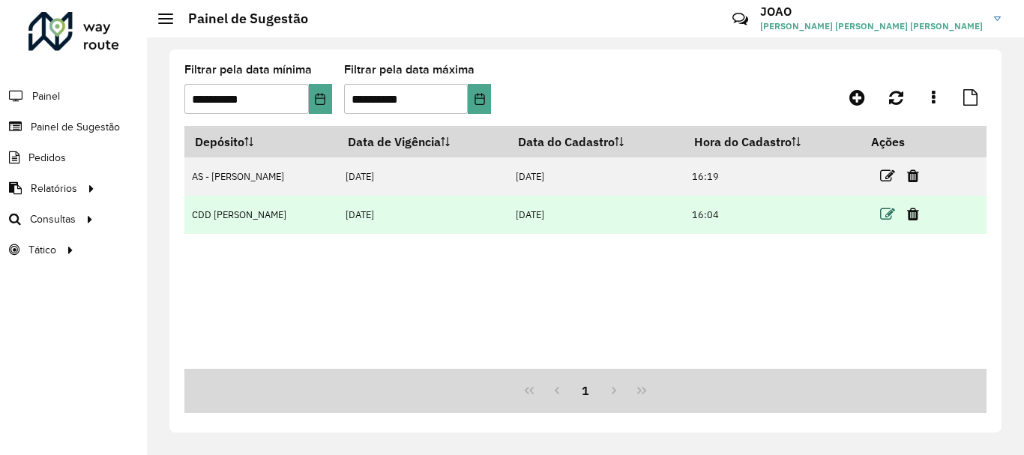
click at [886, 220] on icon at bounding box center [887, 214] width 15 height 15
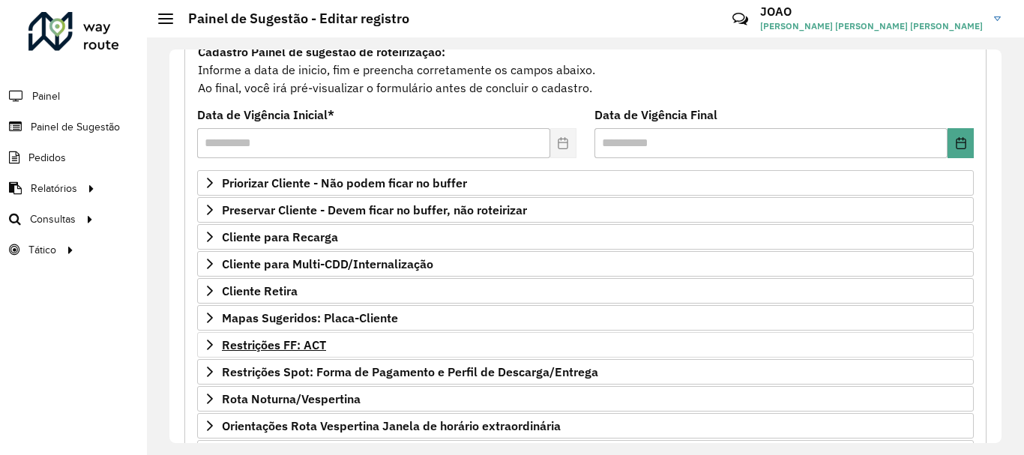
scroll to position [225, 0]
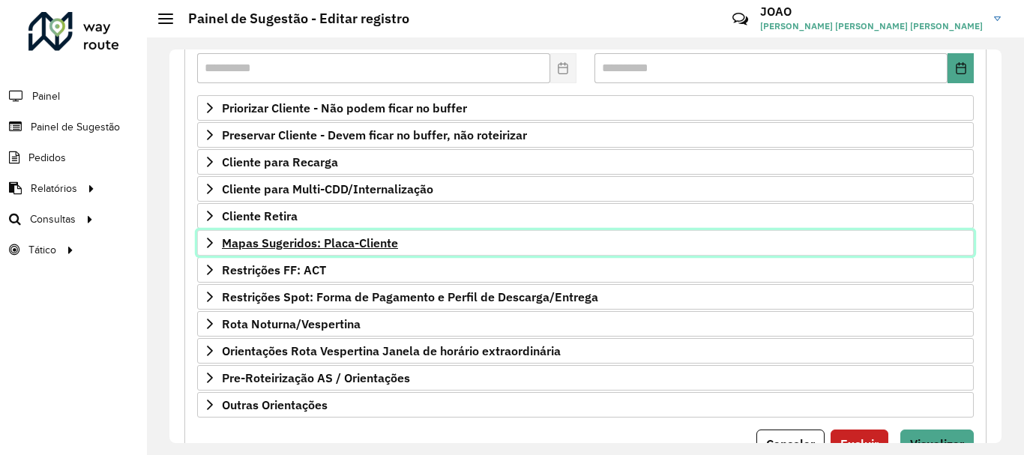
click at [365, 245] on span "Mapas Sugeridos: Placa-Cliente" at bounding box center [310, 243] width 176 height 12
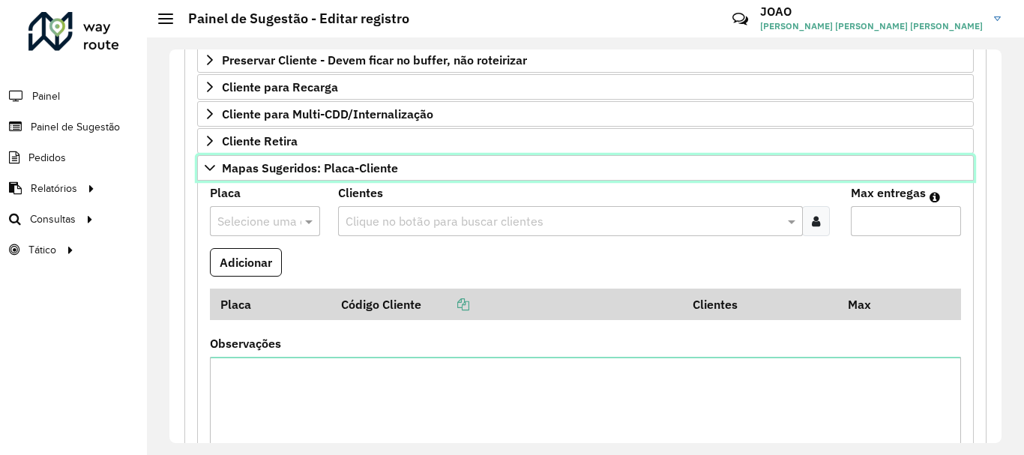
scroll to position [0, 0]
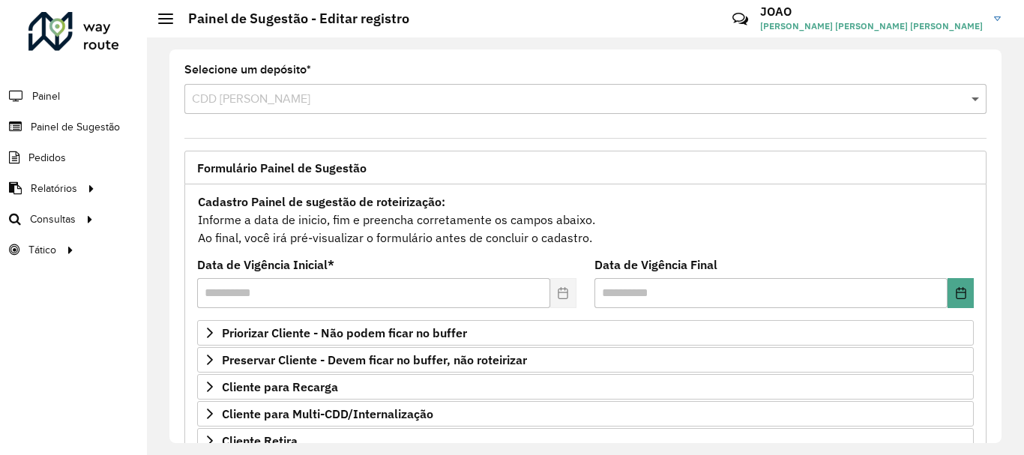
click at [978, 98] on span at bounding box center [977, 99] width 19 height 18
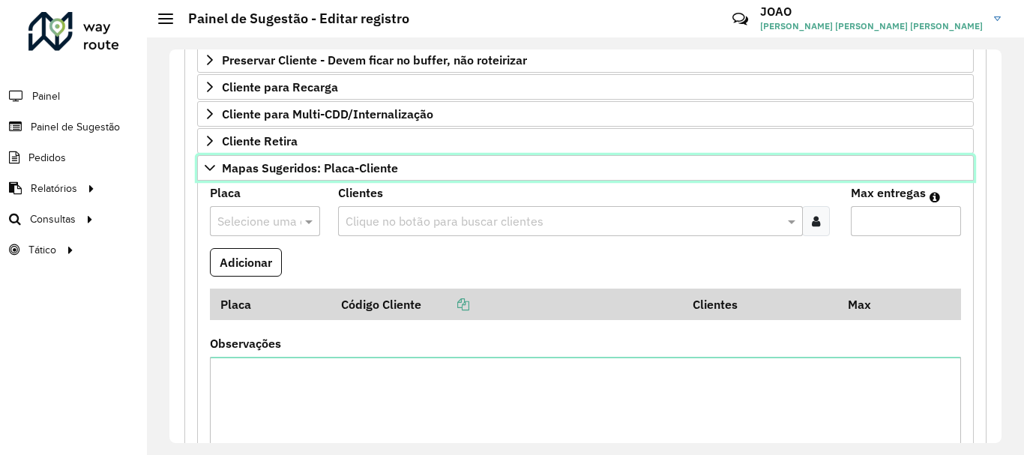
scroll to position [615, 0]
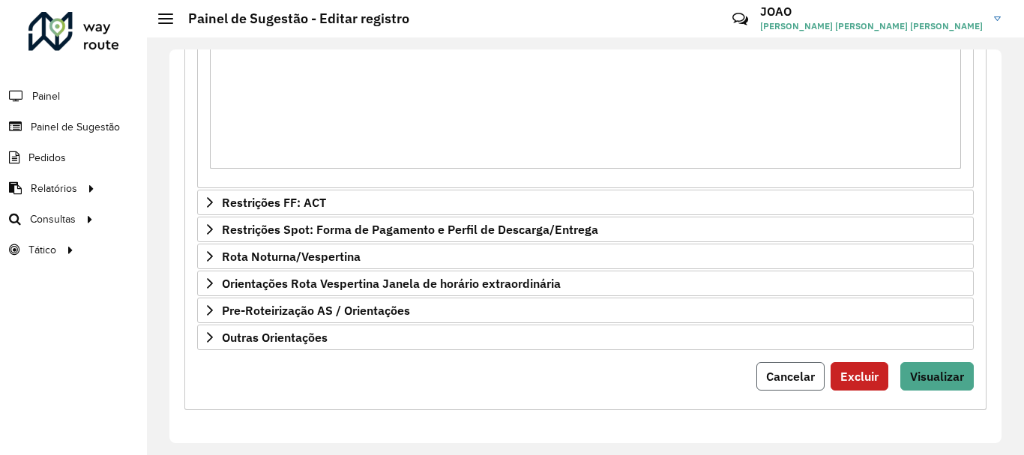
click at [786, 370] on span "Cancelar" at bounding box center [790, 376] width 49 height 15
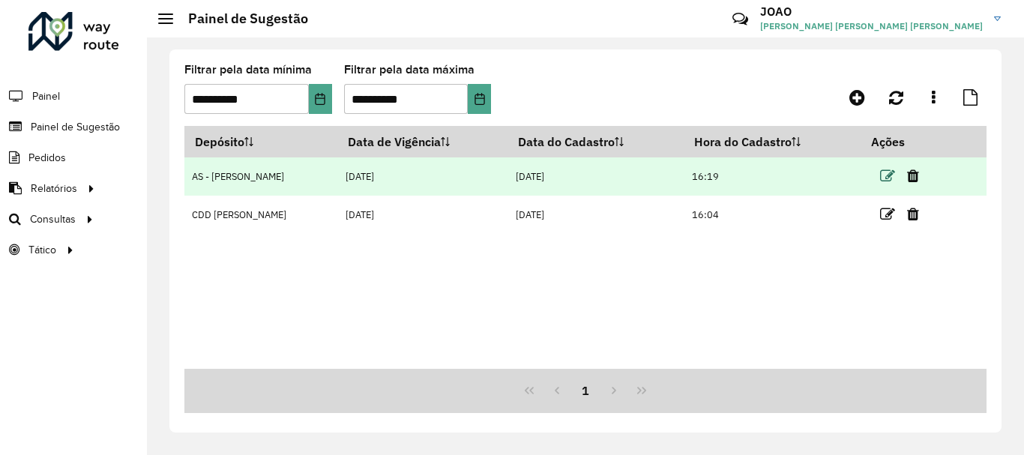
click at [880, 175] on icon at bounding box center [887, 176] width 15 height 15
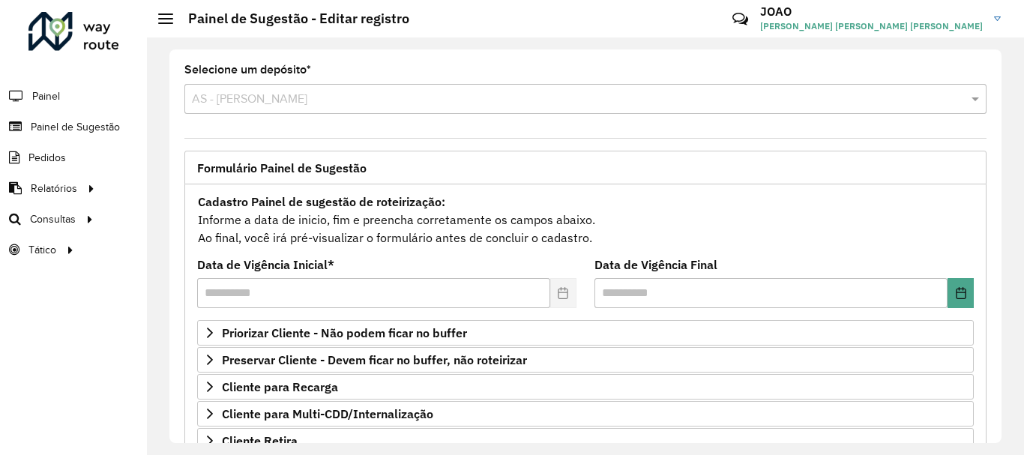
scroll to position [292, 0]
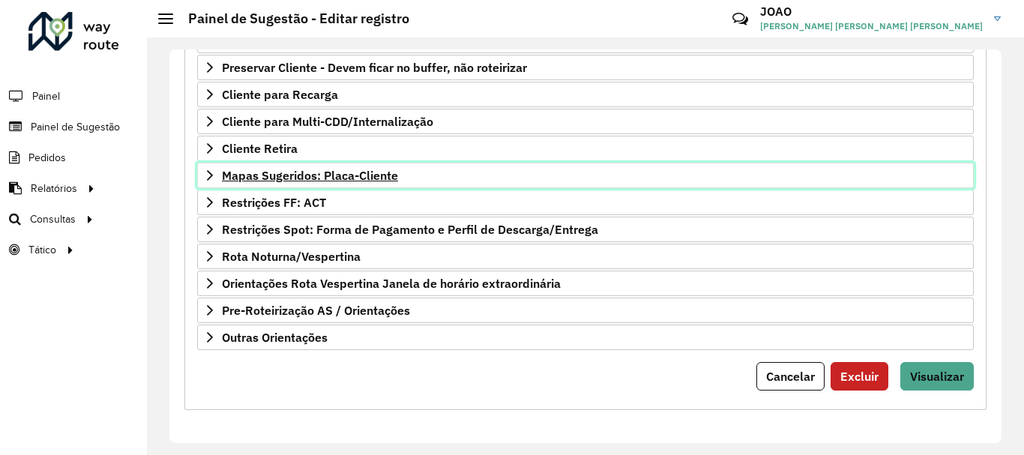
click at [371, 180] on span "Mapas Sugeridos: Placa-Cliente" at bounding box center [310, 175] width 176 height 12
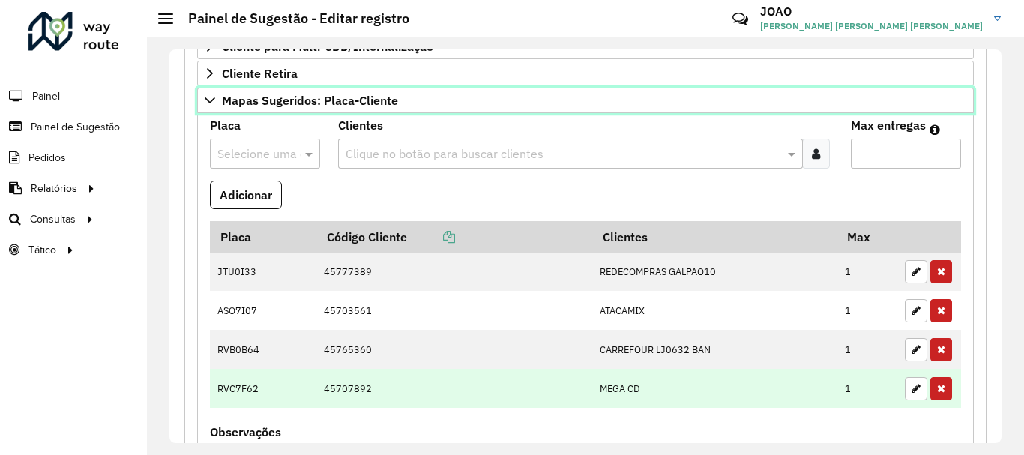
scroll to position [442, 0]
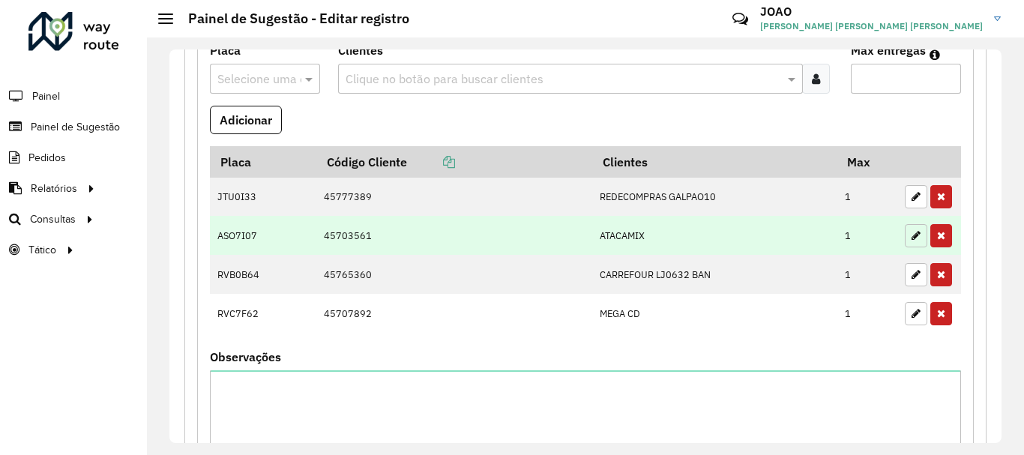
click at [918, 237] on button "button" at bounding box center [916, 235] width 22 height 23
type input "*"
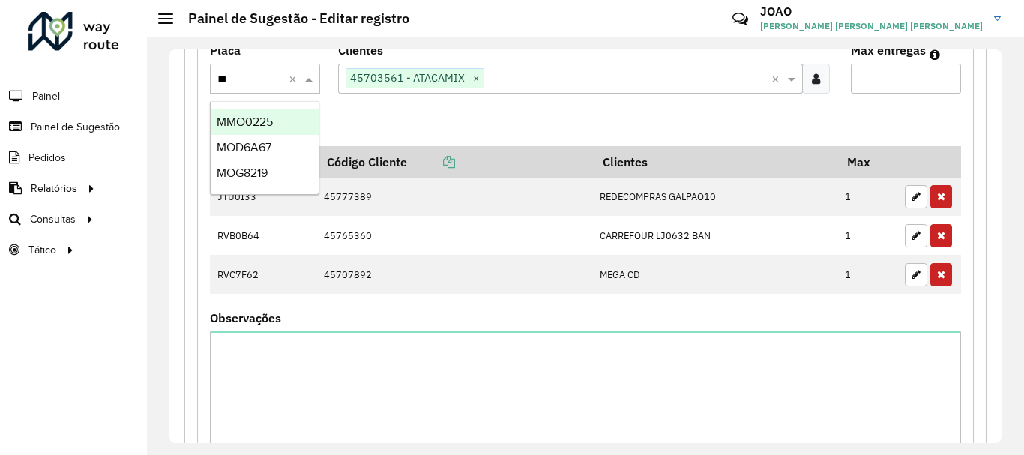
type input "***"
click at [247, 121] on span "MOG8219" at bounding box center [242, 121] width 51 height 13
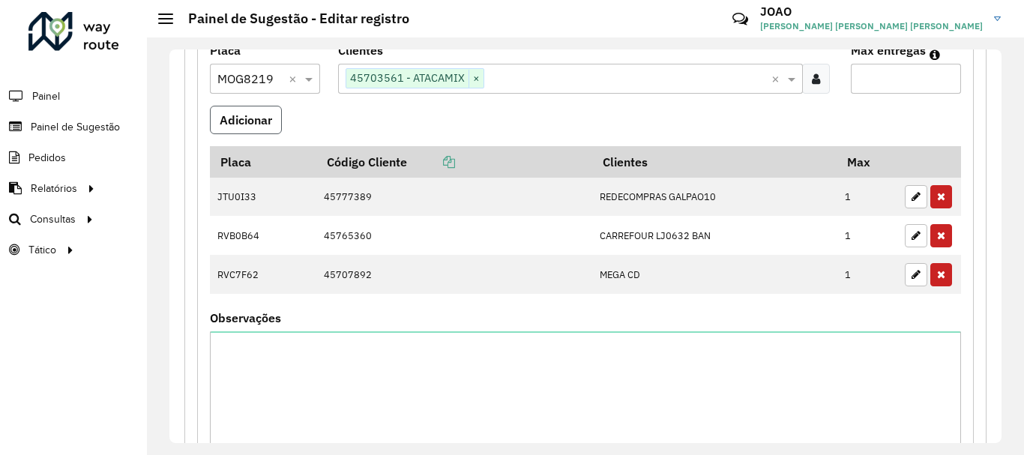
click at [241, 124] on button "Adicionar" at bounding box center [246, 120] width 72 height 28
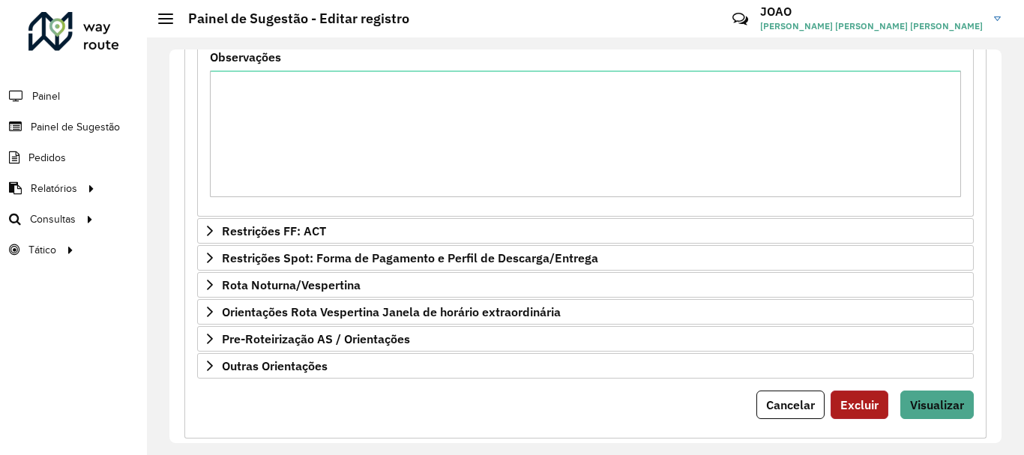
scroll to position [771, 0]
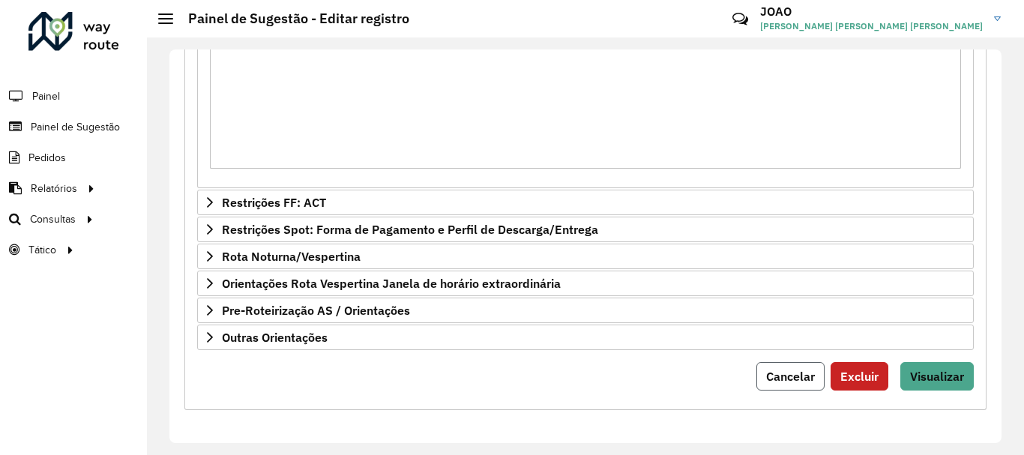
click at [780, 380] on span "Cancelar" at bounding box center [790, 376] width 49 height 15
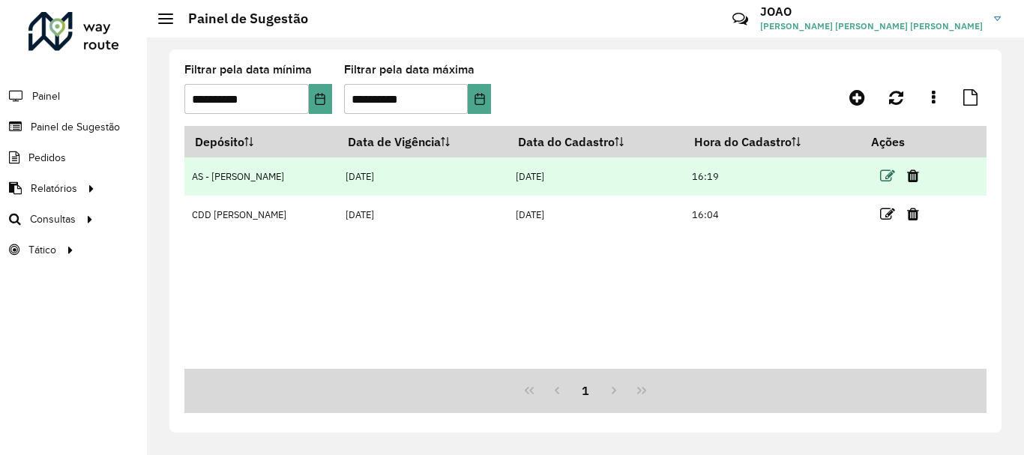
click at [885, 178] on icon at bounding box center [887, 176] width 15 height 15
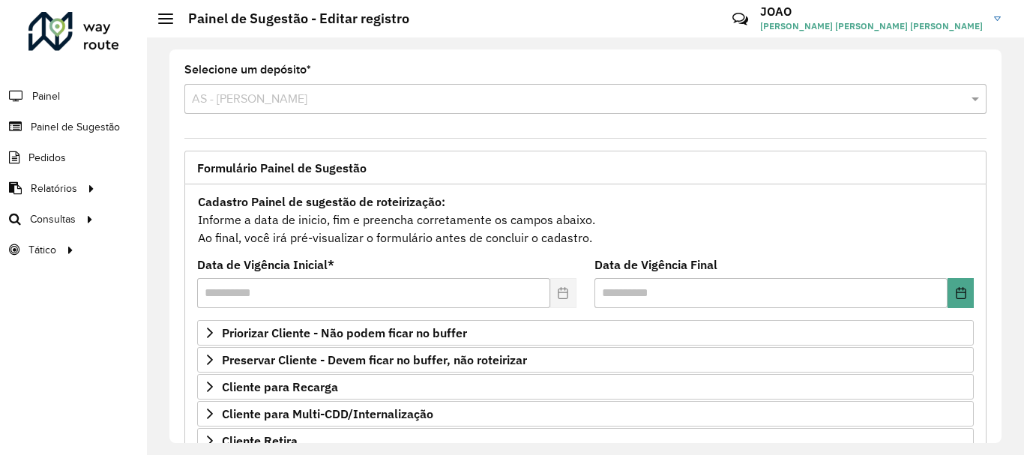
scroll to position [225, 0]
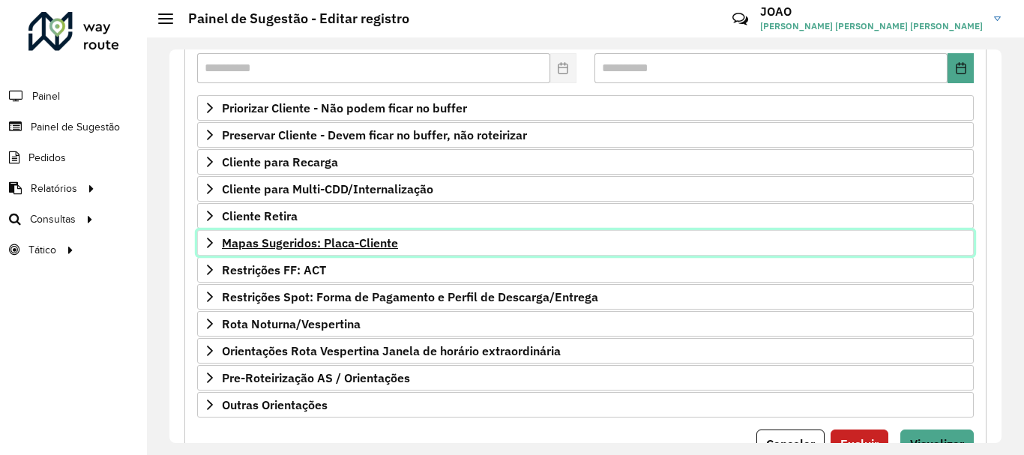
click at [352, 247] on span "Mapas Sugeridos: Placa-Cliente" at bounding box center [310, 243] width 176 height 12
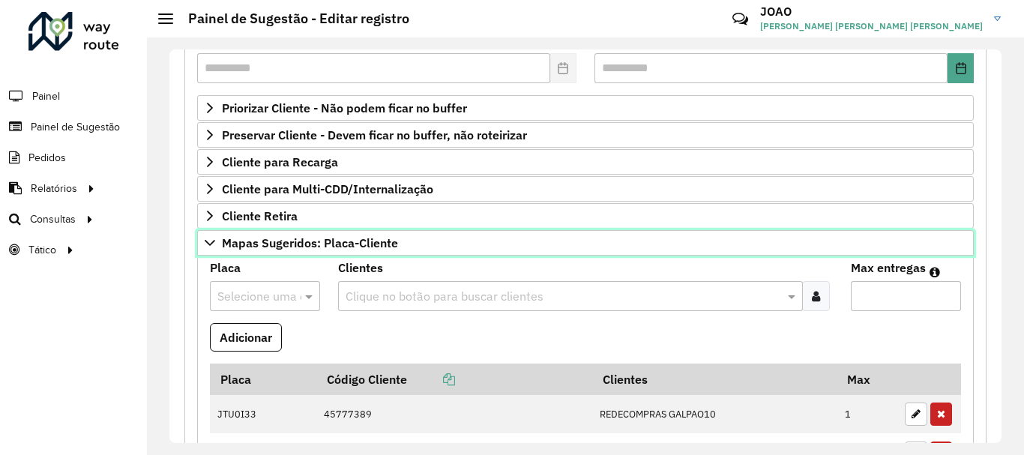
scroll to position [450, 0]
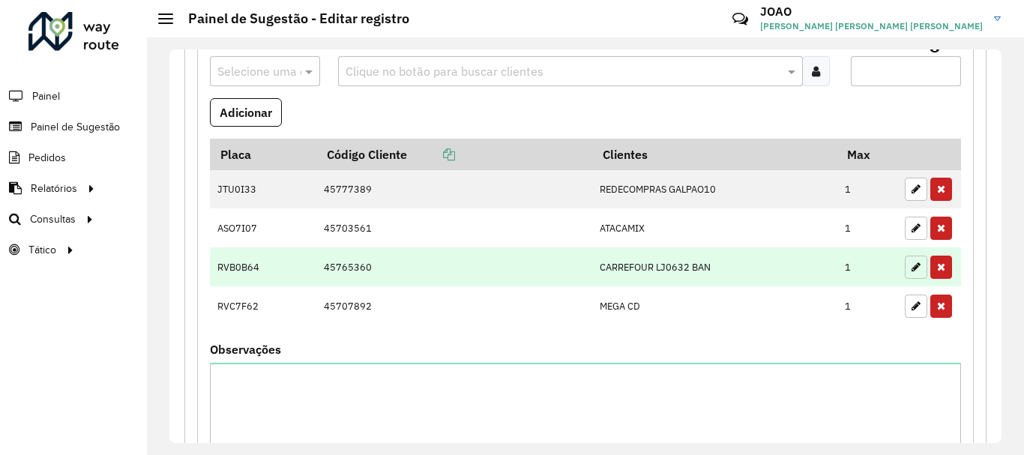
click at [915, 268] on icon "button" at bounding box center [916, 267] width 9 height 10
type input "*"
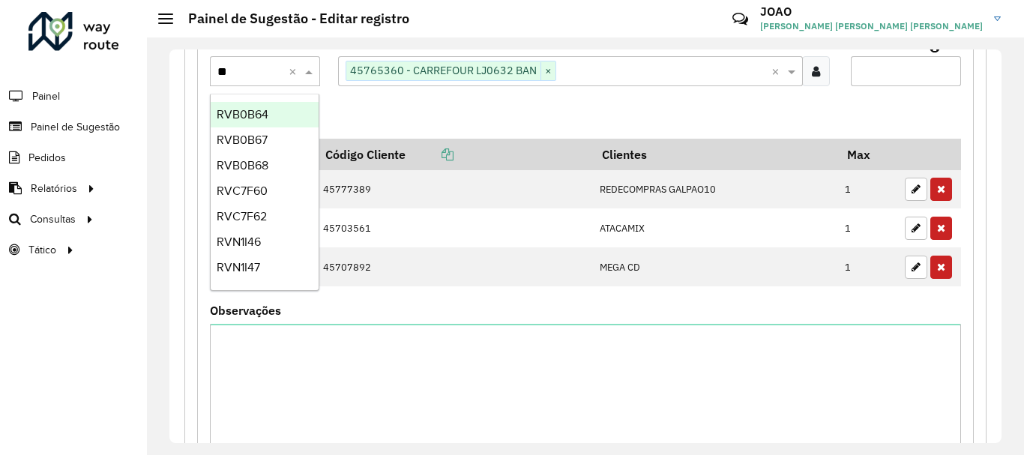
type input "***"
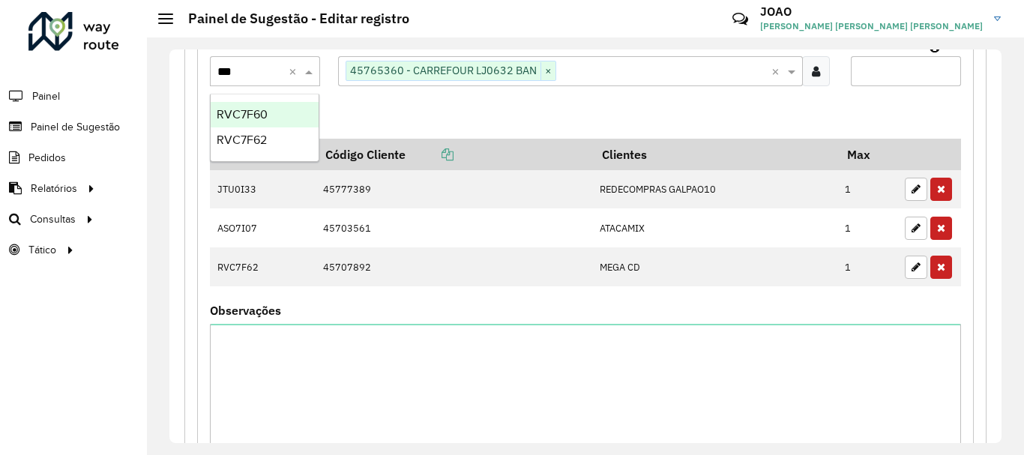
click at [268, 115] on div "RVC7F60" at bounding box center [265, 114] width 108 height 25
click at [275, 110] on button "Adicionar" at bounding box center [246, 112] width 72 height 28
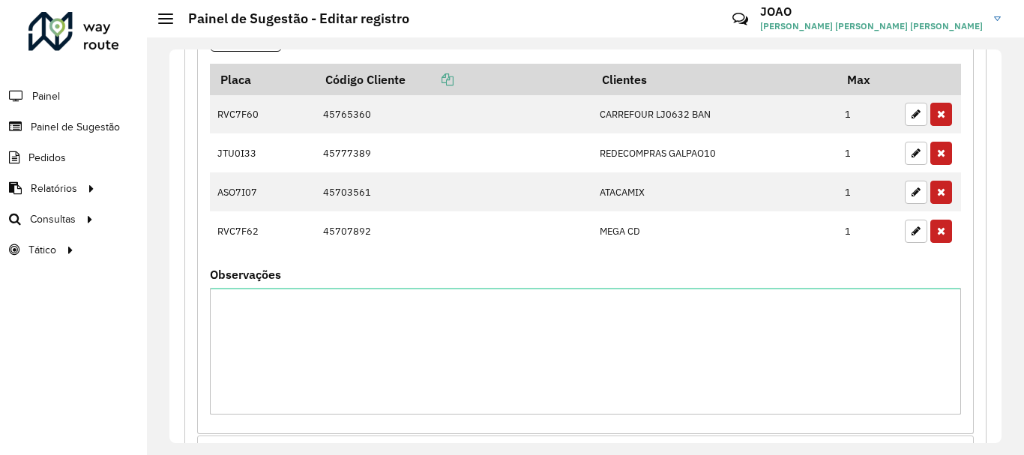
scroll to position [771, 0]
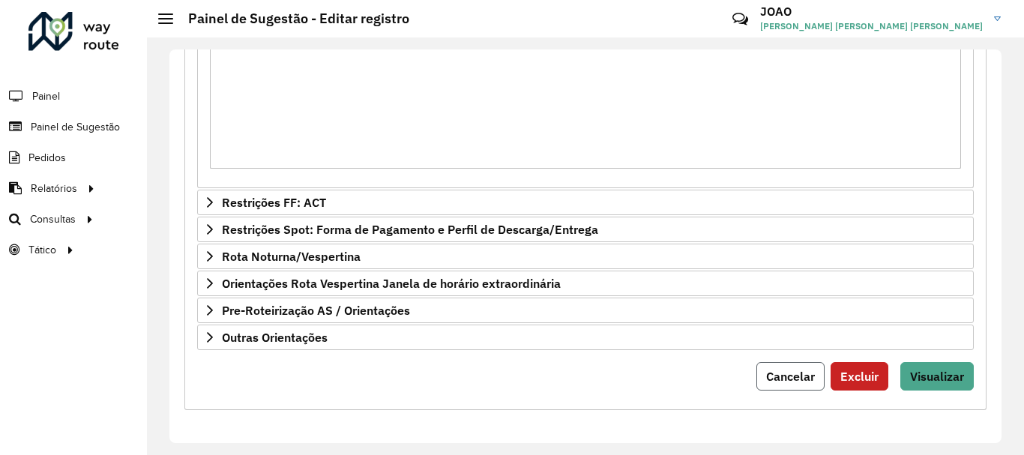
click at [775, 376] on span "Cancelar" at bounding box center [790, 376] width 49 height 15
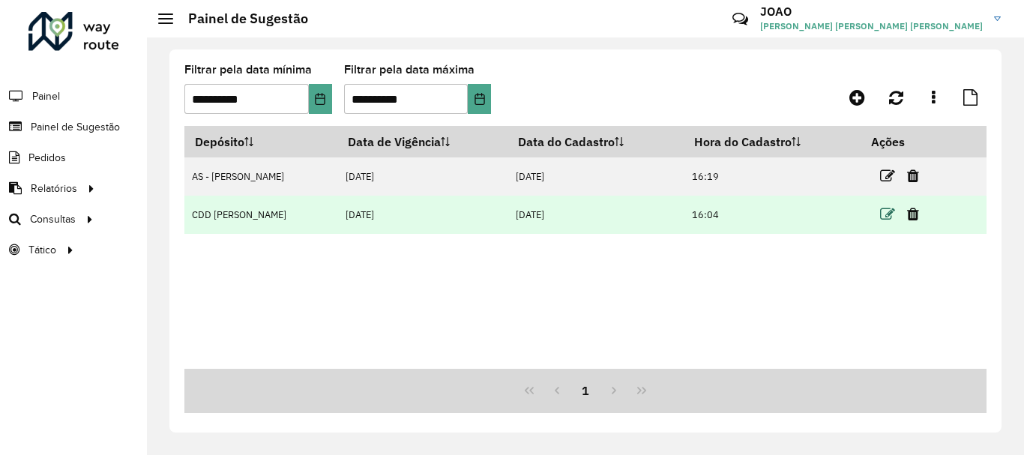
click at [882, 220] on icon at bounding box center [887, 214] width 15 height 15
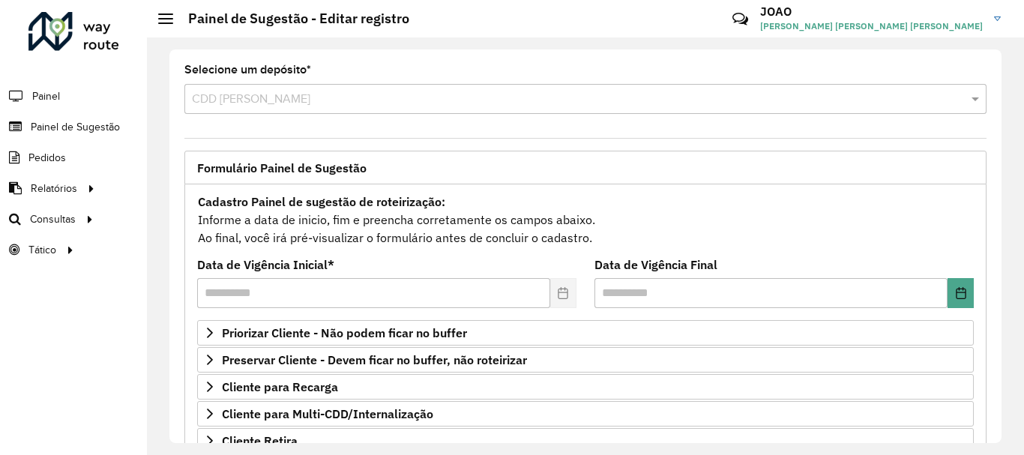
scroll to position [292, 0]
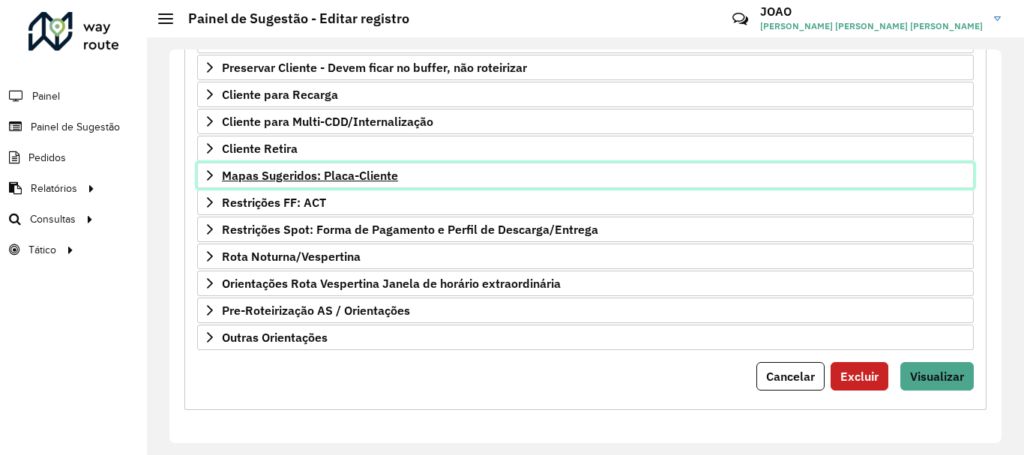
click at [338, 172] on span "Mapas Sugeridos: Placa-Cliente" at bounding box center [310, 175] width 176 height 12
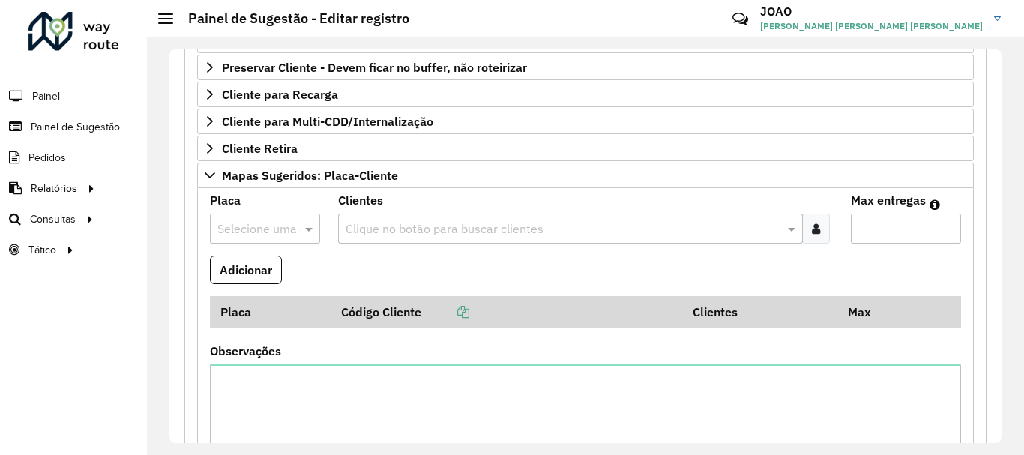
click at [375, 226] on input "text" at bounding box center [563, 229] width 442 height 18
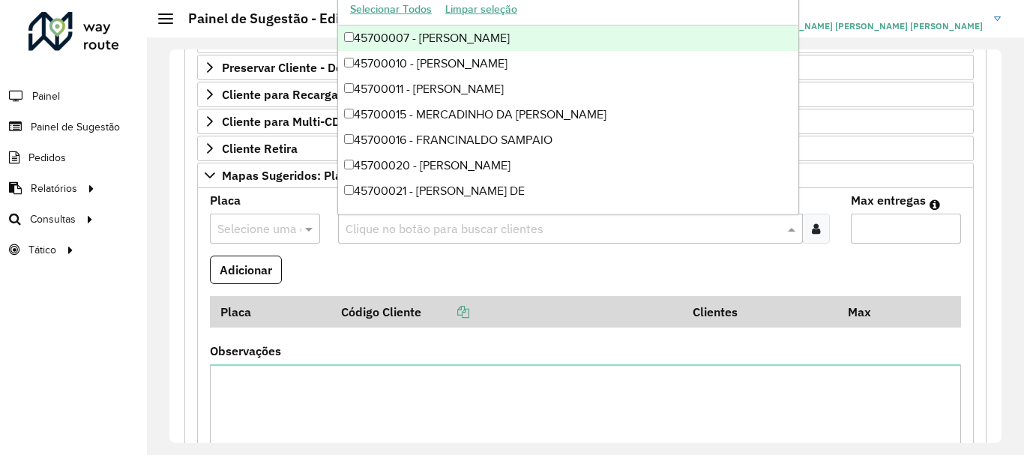
paste input "****"
type input "****"
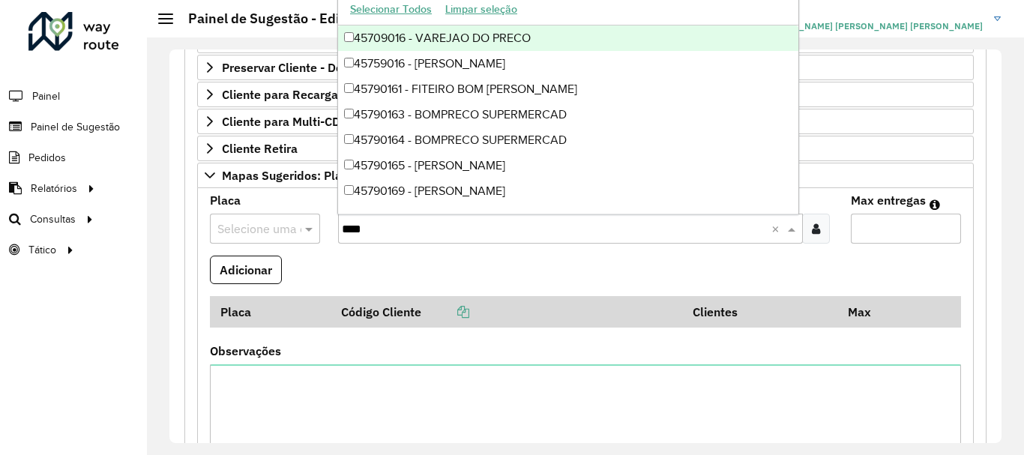
click at [434, 37] on div "45709016 - VAREJAO DO PRECO" at bounding box center [568, 37] width 460 height 25
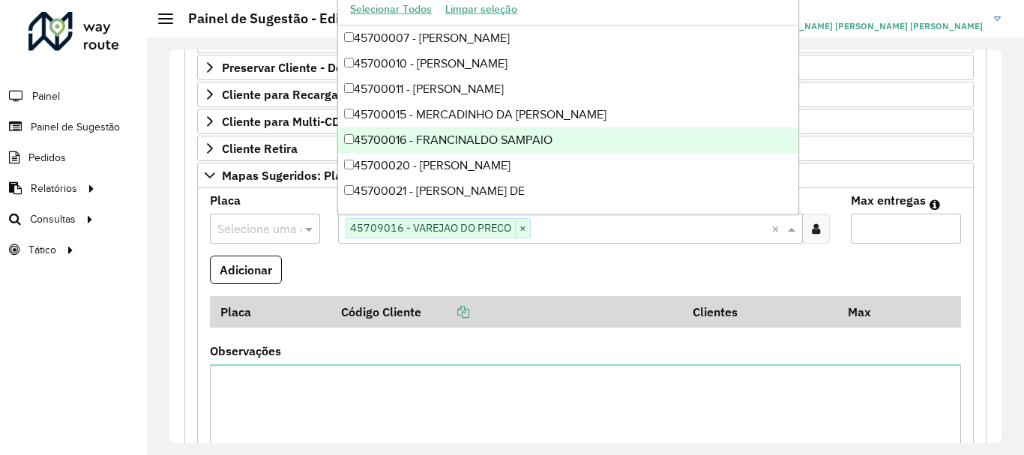
paste input "*****"
type input "*****"
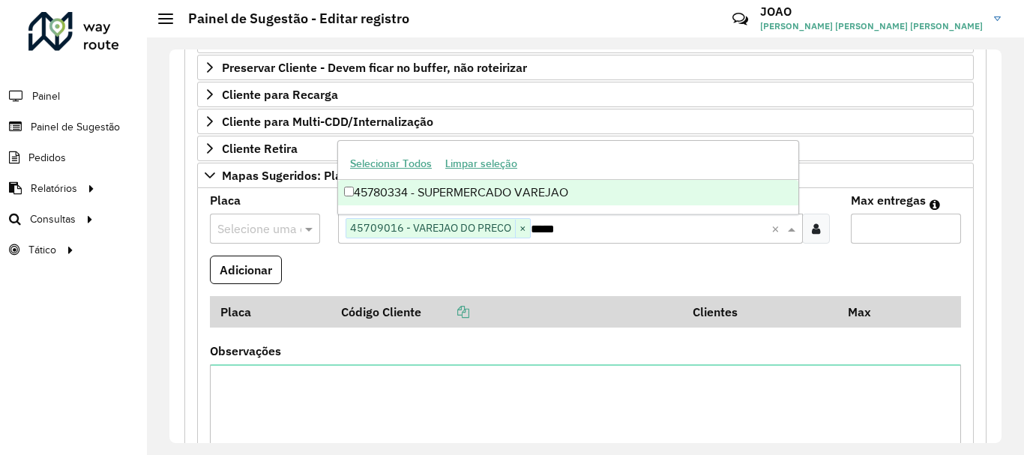
click at [561, 187] on div "45780334 - SUPERMERCADO VAREJAO" at bounding box center [568, 192] width 460 height 25
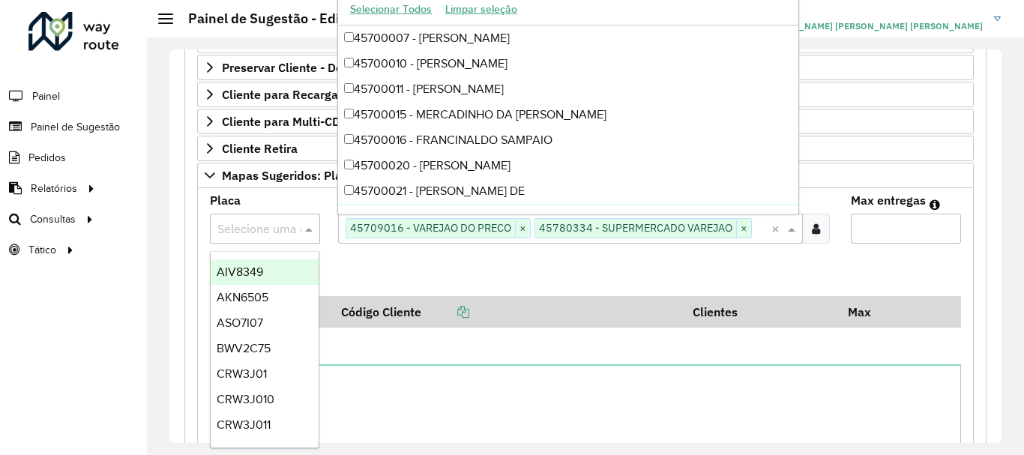
click at [255, 232] on input "text" at bounding box center [249, 229] width 65 height 18
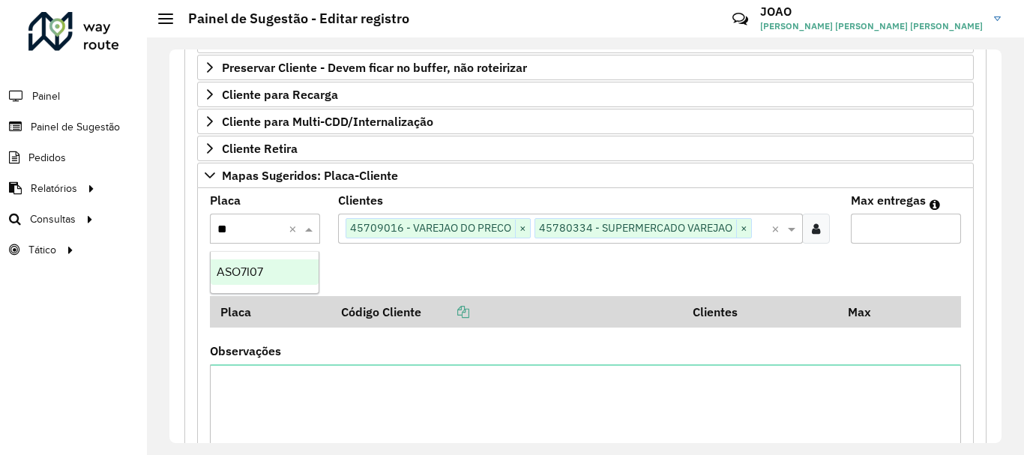
type input "***"
click at [246, 262] on div "ASO7I07" at bounding box center [265, 271] width 108 height 25
drag, startPoint x: 871, startPoint y: 222, endPoint x: 863, endPoint y: 220, distance: 8.5
click at [873, 222] on input "Max entregas" at bounding box center [906, 229] width 110 height 30
type input "*"
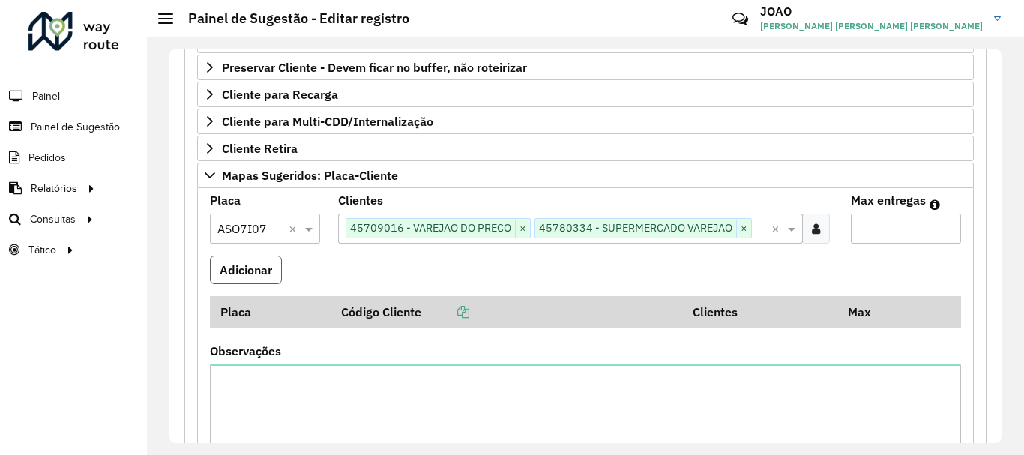
click at [238, 267] on button "Adicionar" at bounding box center [246, 270] width 72 height 28
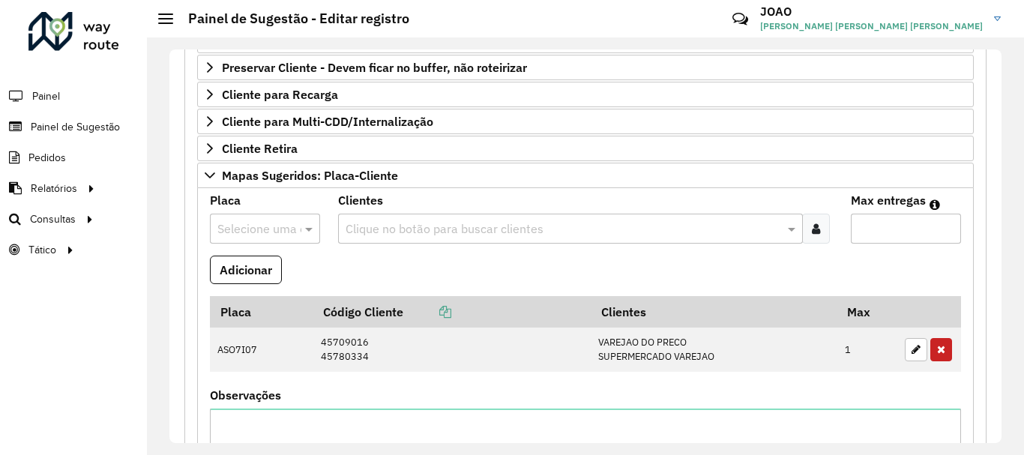
click at [363, 223] on input "text" at bounding box center [563, 229] width 442 height 18
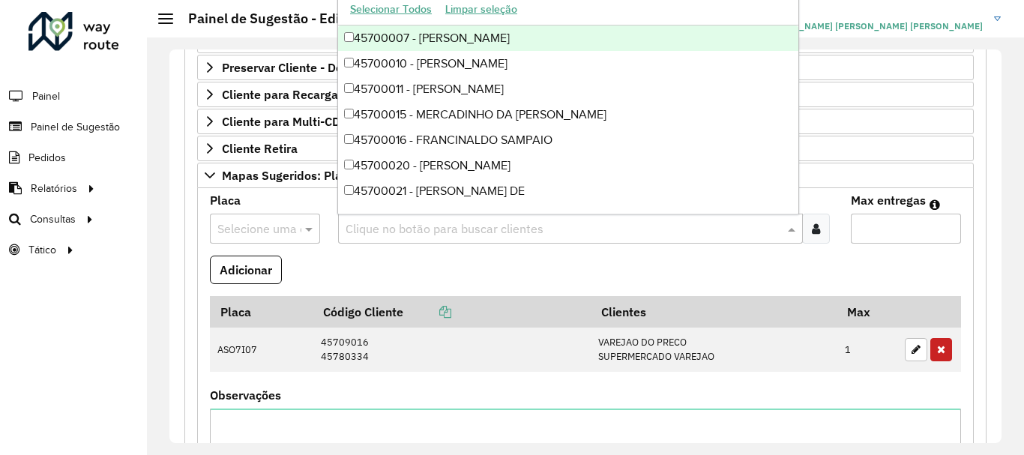
paste input "*****"
type input "*****"
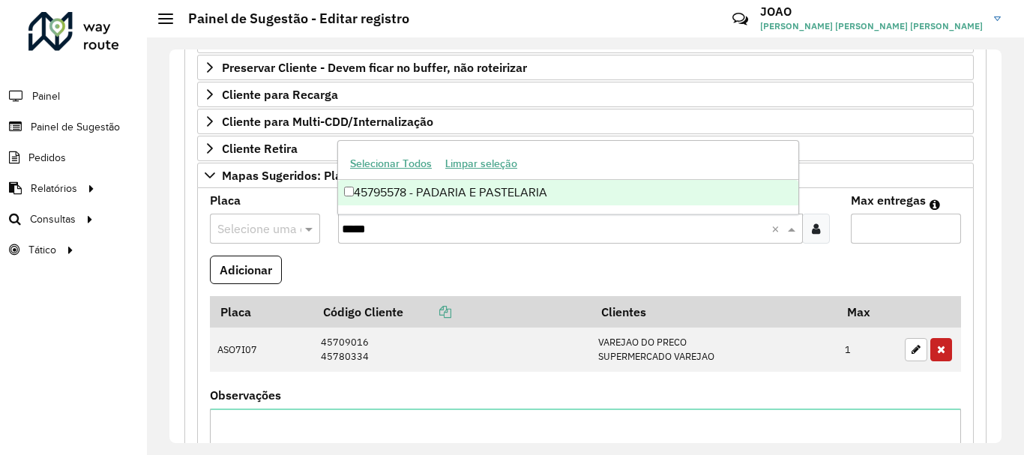
click at [426, 184] on div "45795578 - PADARIA E PASTELARIA" at bounding box center [568, 192] width 460 height 25
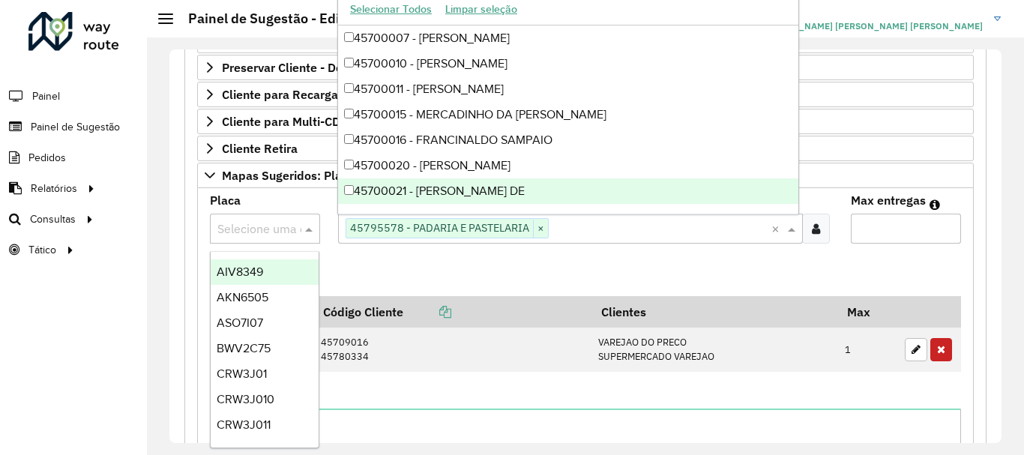
click at [240, 223] on input "text" at bounding box center [249, 229] width 65 height 18
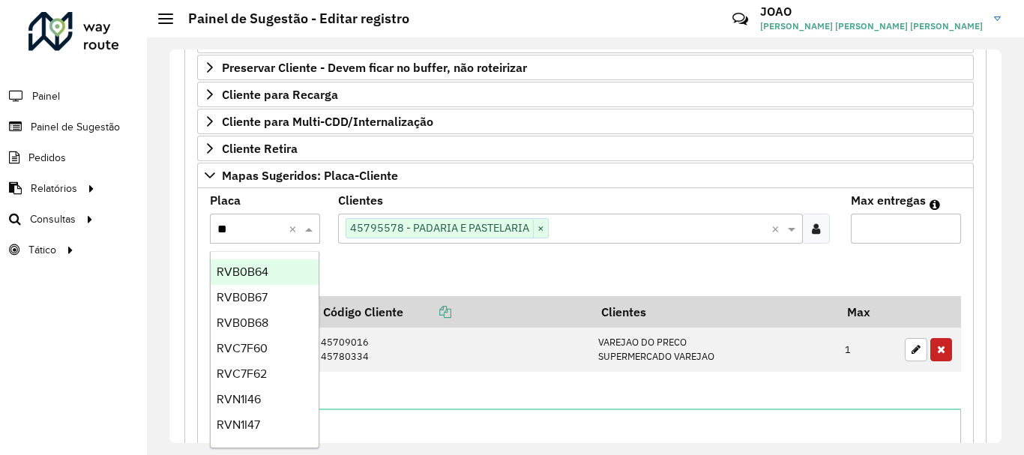
type input "***"
click at [259, 262] on div "RVB0B64" at bounding box center [265, 271] width 108 height 25
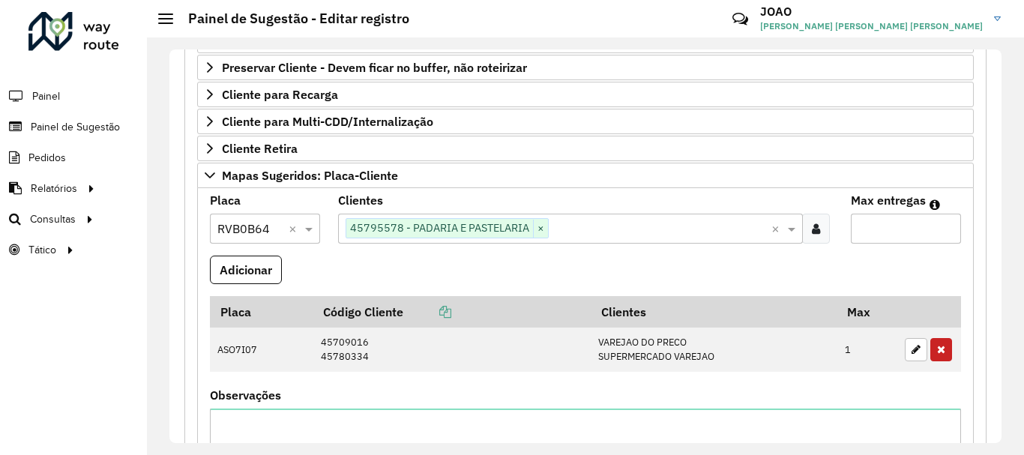
click at [906, 230] on input "Max entregas" at bounding box center [906, 229] width 110 height 30
type input "*"
click at [268, 279] on button "Adicionar" at bounding box center [246, 270] width 72 height 28
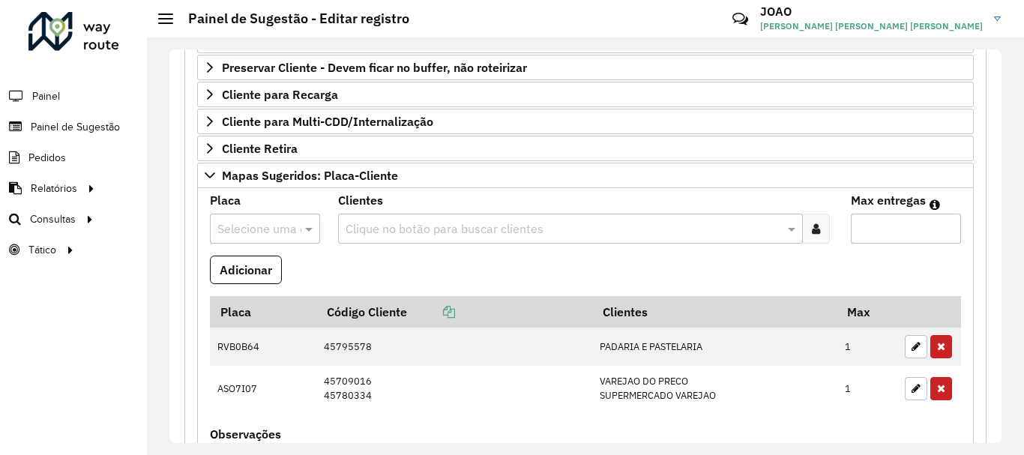
click at [201, 268] on formly-field "Adicionar" at bounding box center [585, 276] width 769 height 40
click at [444, 258] on formly-field "Adicionar" at bounding box center [585, 276] width 769 height 40
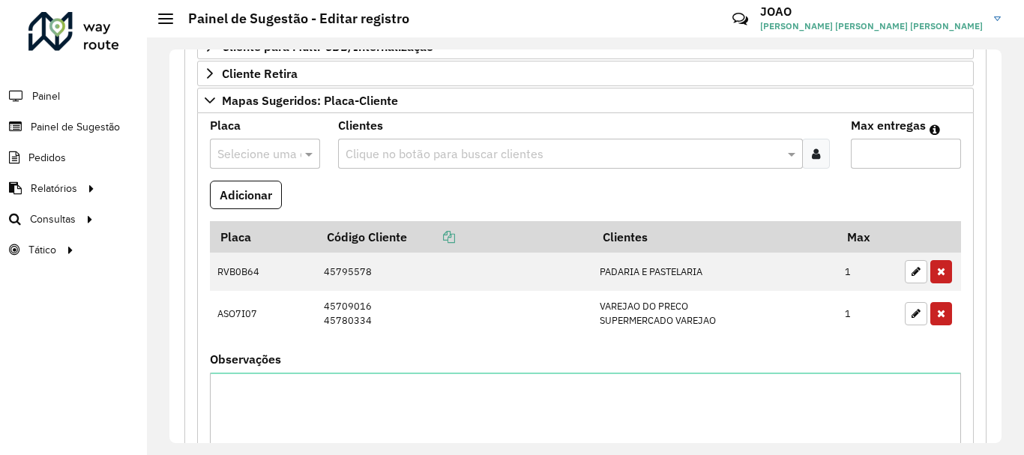
scroll to position [442, 0]
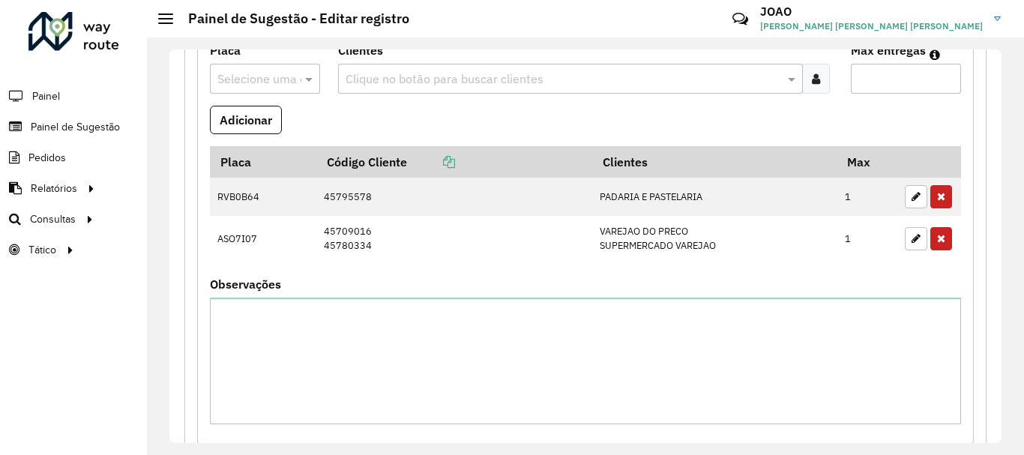
click at [421, 82] on input "text" at bounding box center [563, 79] width 442 height 18
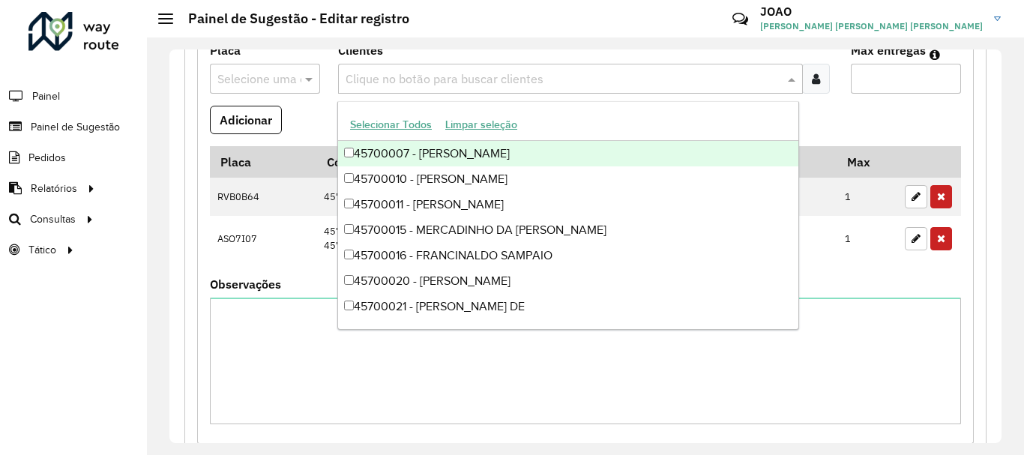
click at [267, 274] on formly-field "Placa Código Cliente Clientes Max RVB0B64 45795578 PADARIA E PASTELARIA 1 ASO7I…" at bounding box center [585, 212] width 769 height 133
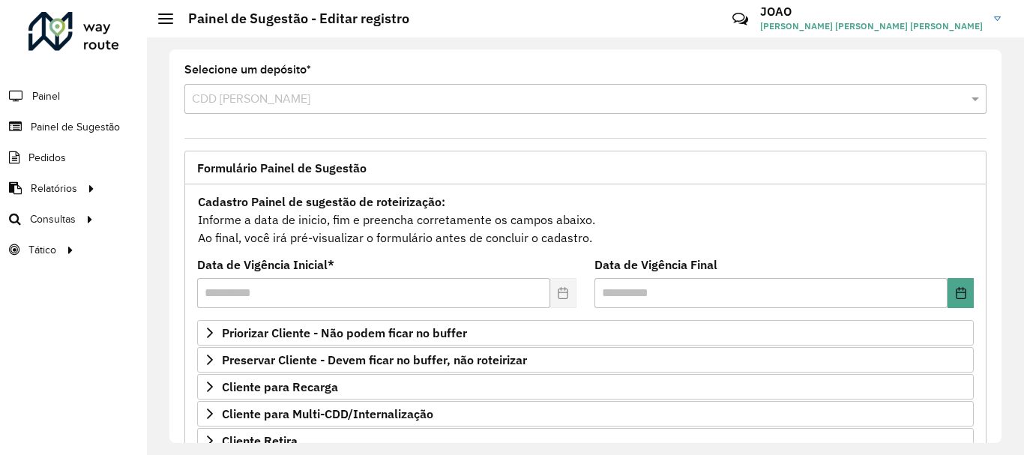
scroll to position [225, 0]
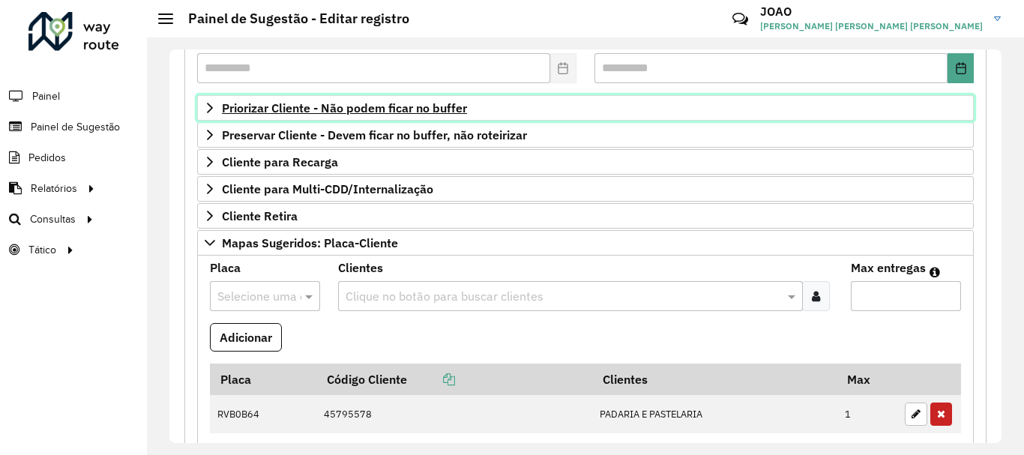
click at [370, 113] on span "Priorizar Cliente - Não podem ficar no buffer" at bounding box center [344, 108] width 245 height 12
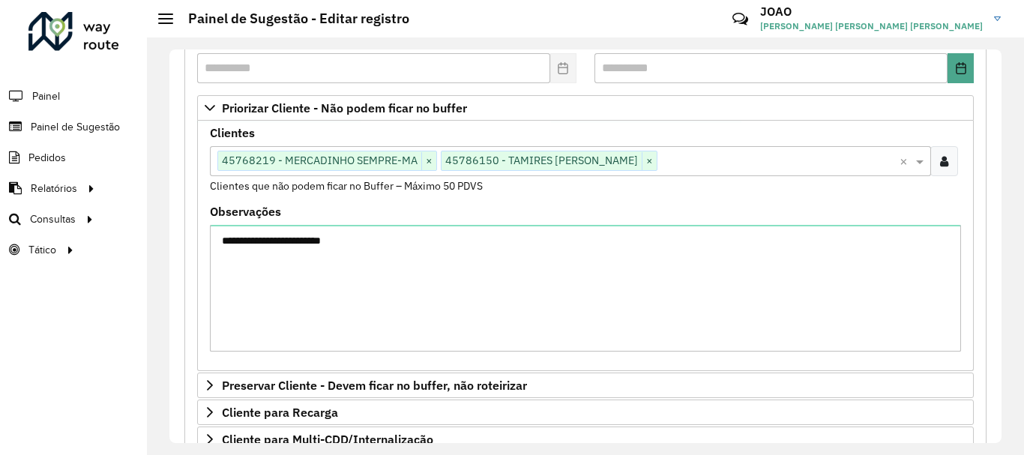
click at [679, 165] on input "text" at bounding box center [779, 162] width 242 height 18
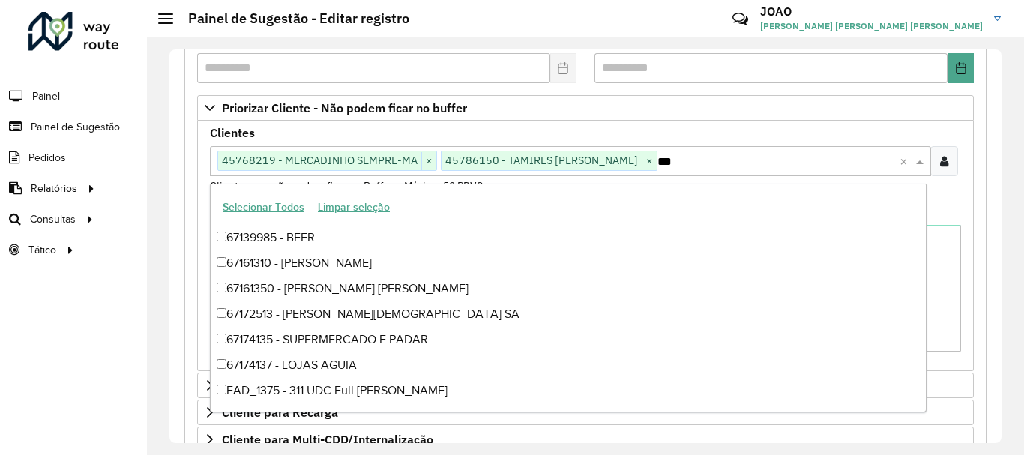
type input "****"
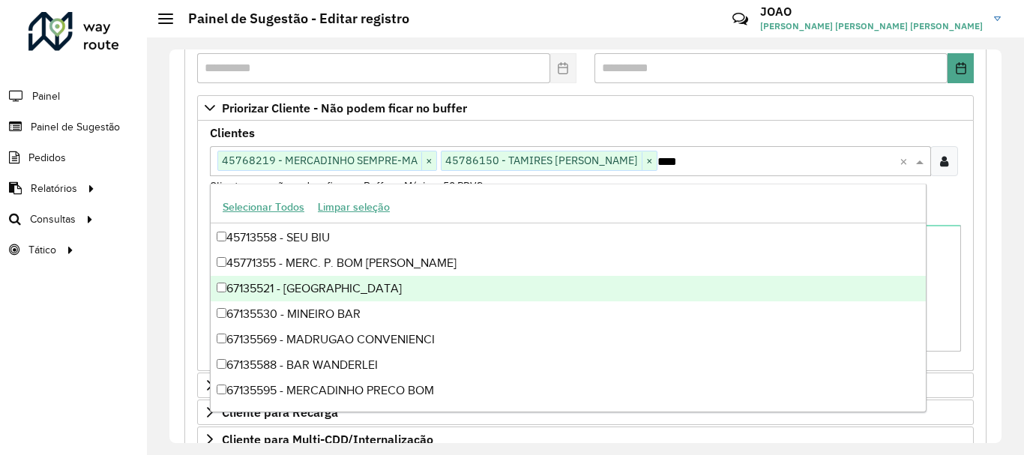
scroll to position [0, 0]
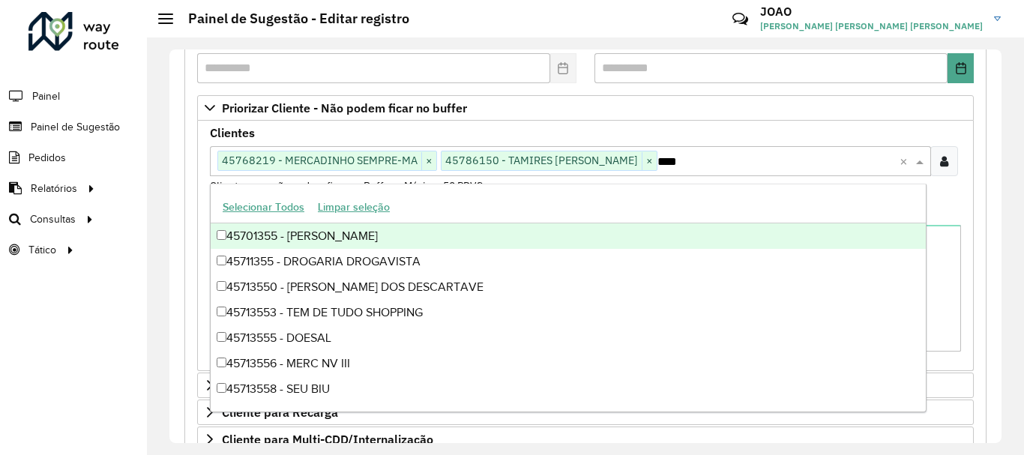
click at [355, 231] on div "45701355 - [PERSON_NAME]" at bounding box center [568, 235] width 715 height 25
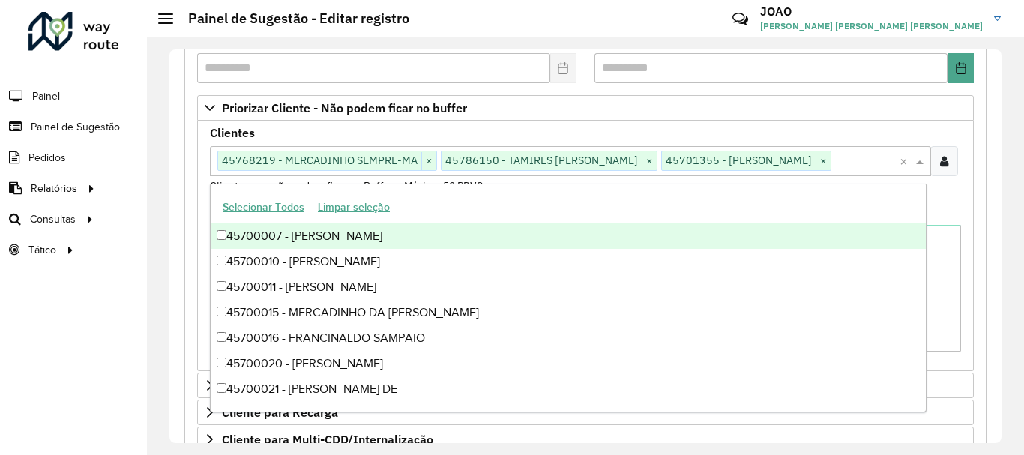
paste input "*****"
type input "*****"
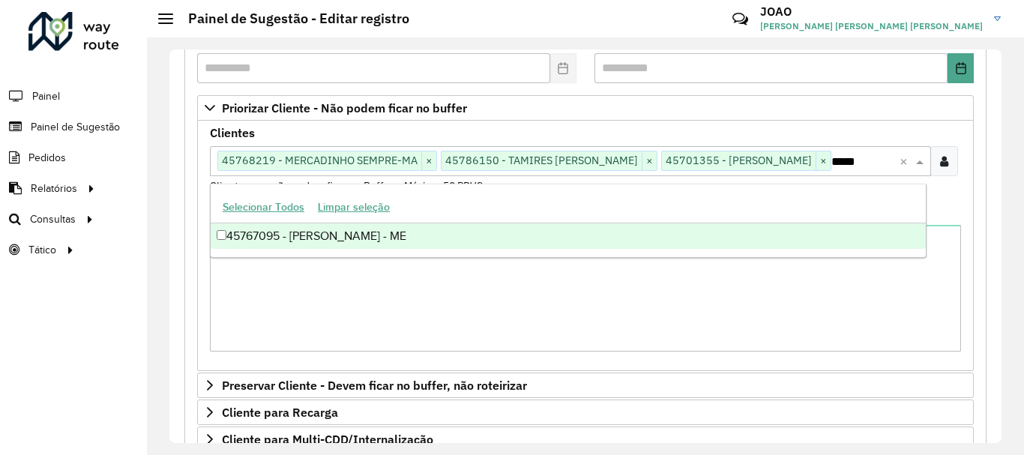
click at [372, 239] on div "45767095 - [PERSON_NAME] - ME" at bounding box center [568, 235] width 715 height 25
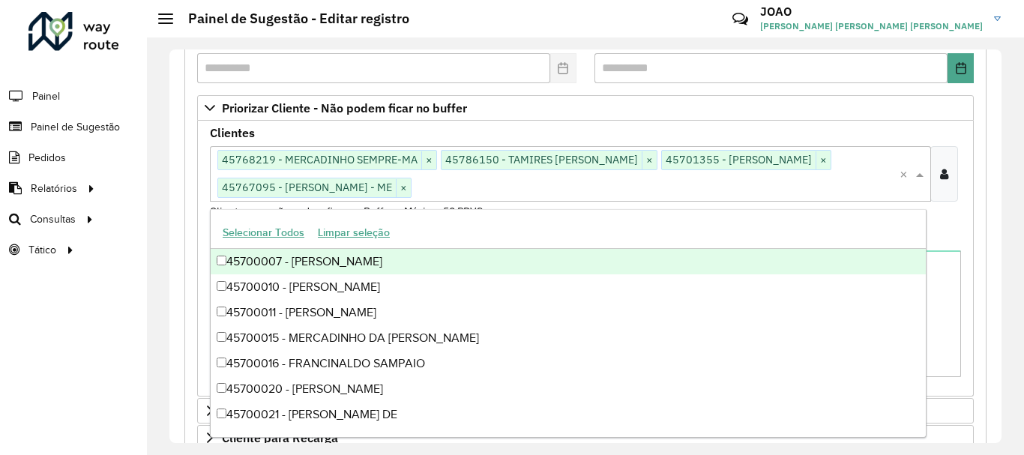
scroll to position [0, 0]
click at [534, 129] on div "Clientes Clique no botão para buscar clientes 45768219 - MERCADINHO SEMPRE-MA ×…" at bounding box center [585, 173] width 751 height 92
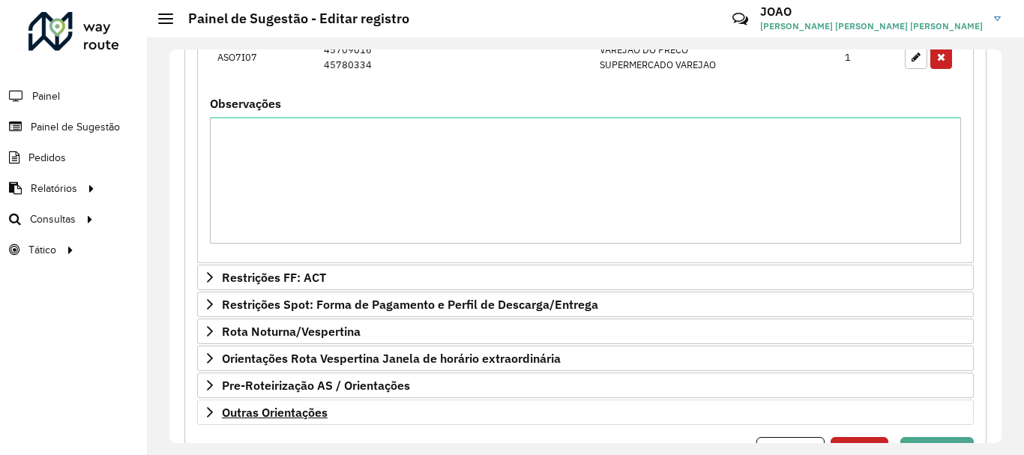
scroll to position [975, 0]
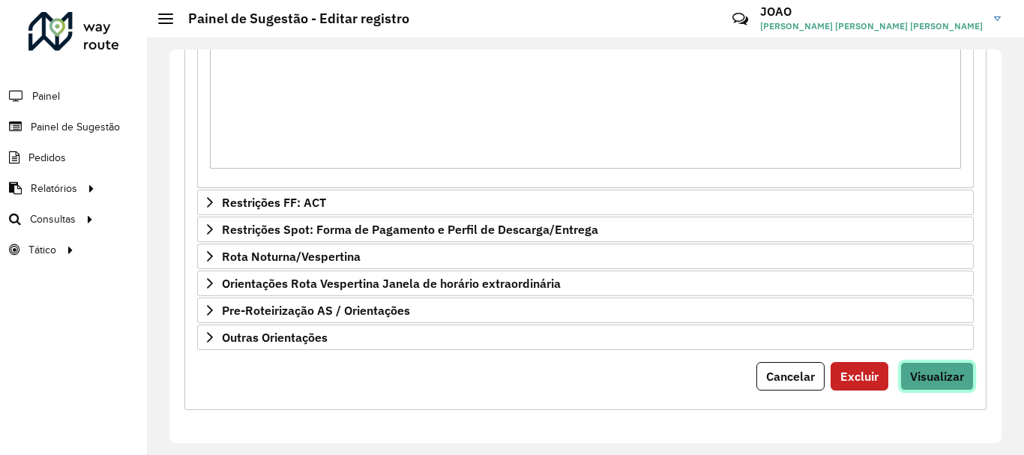
click at [930, 382] on span "Visualizar" at bounding box center [937, 376] width 54 height 15
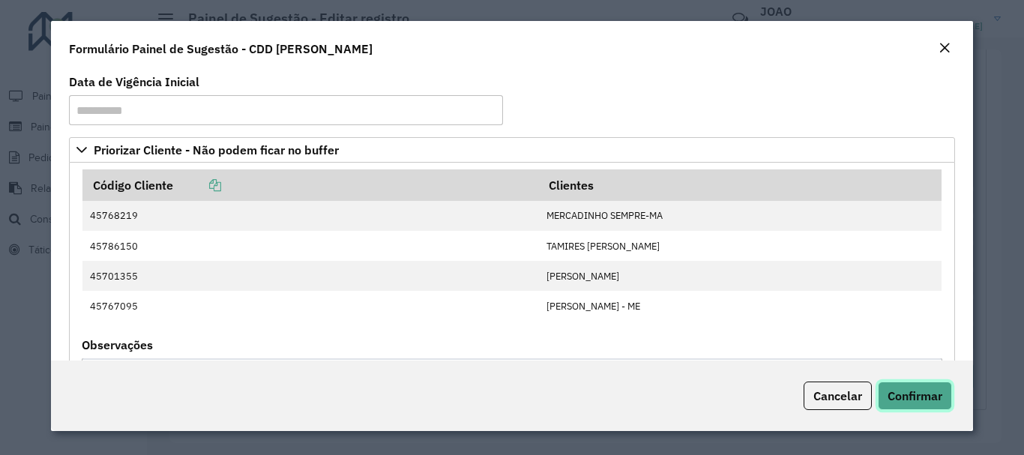
click at [904, 401] on span "Confirmar" at bounding box center [915, 395] width 55 height 15
